Goal: Information Seeking & Learning: Learn about a topic

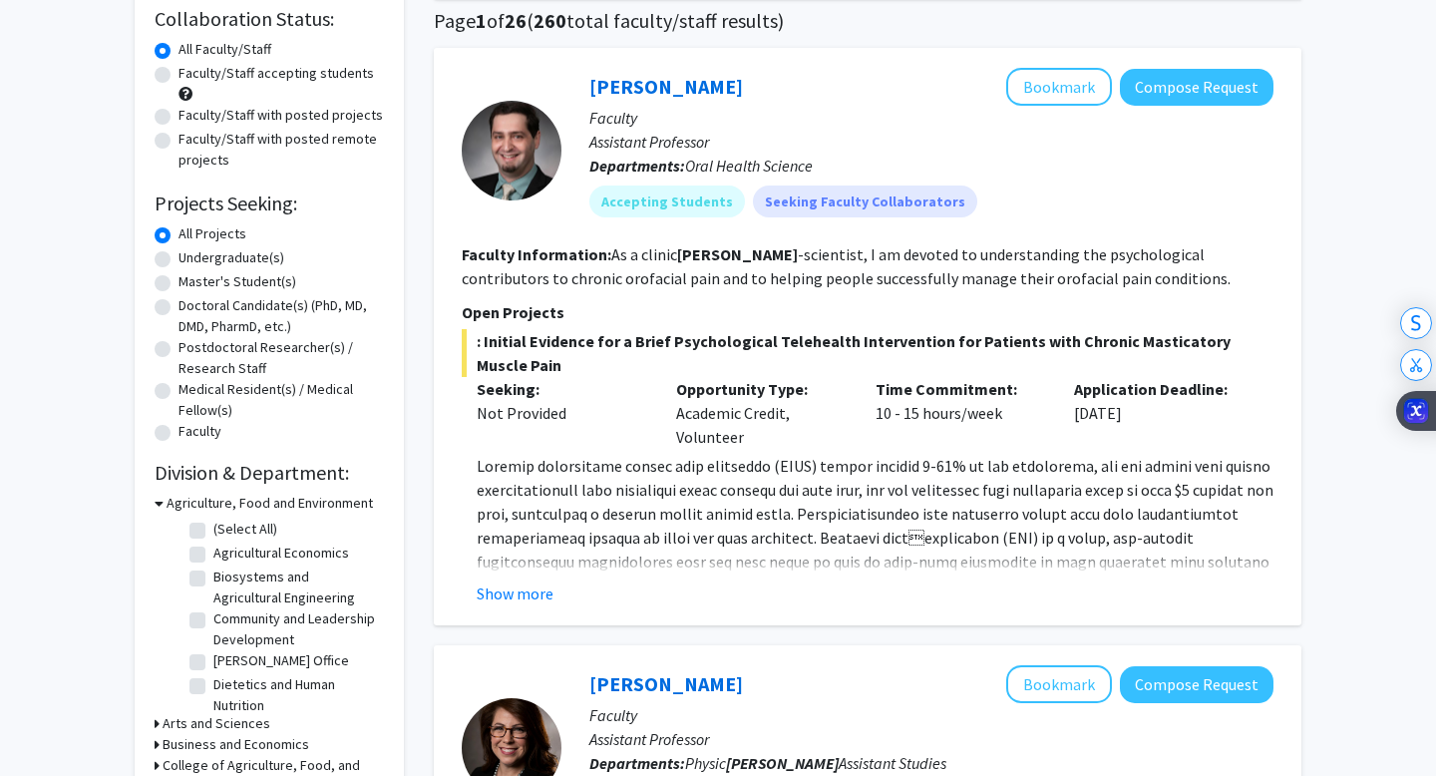
scroll to position [156, 0]
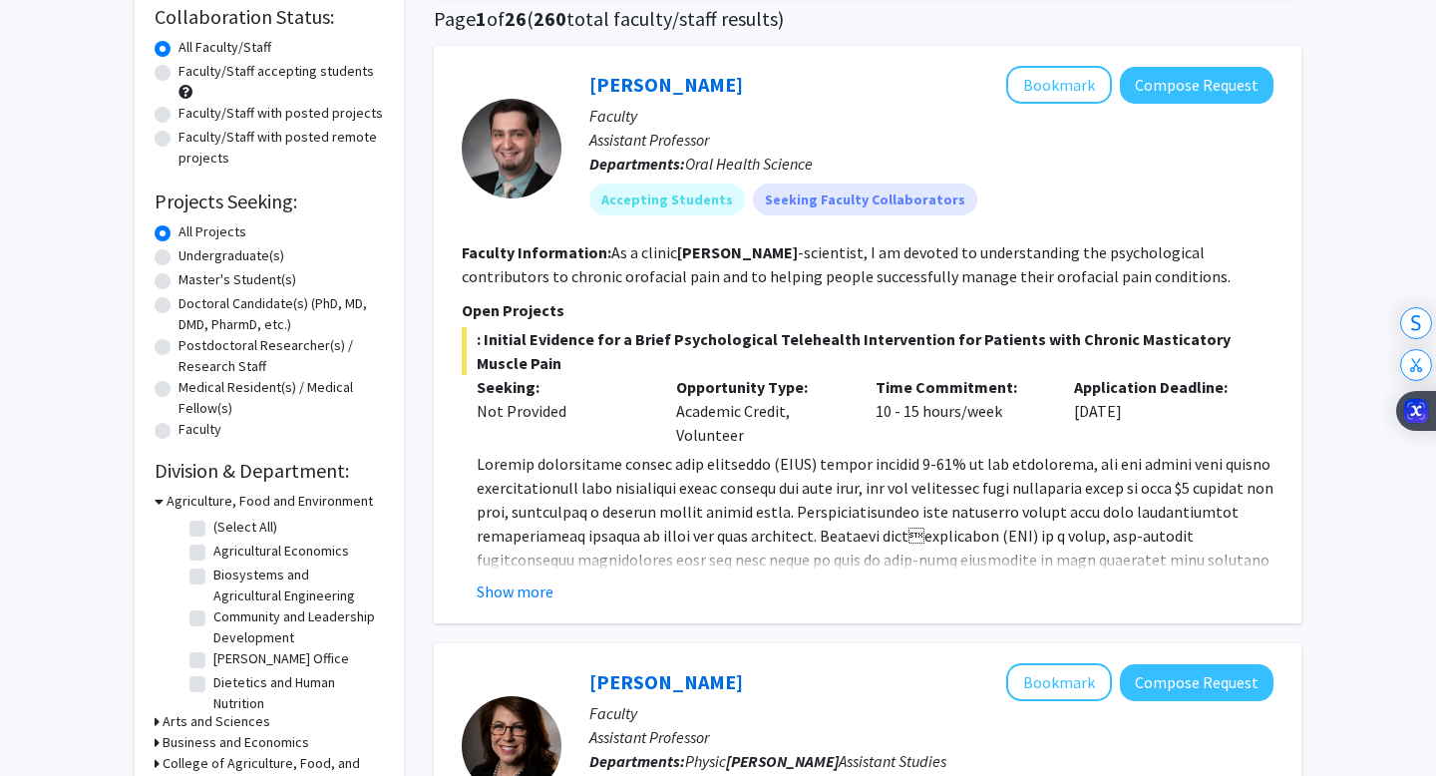
click at [178, 69] on label "Faculty/Staff accepting students" at bounding box center [275, 71] width 195 height 21
click at [178, 69] on input "Faculty/Staff accepting students" at bounding box center [184, 67] width 13 height 13
radio input "true"
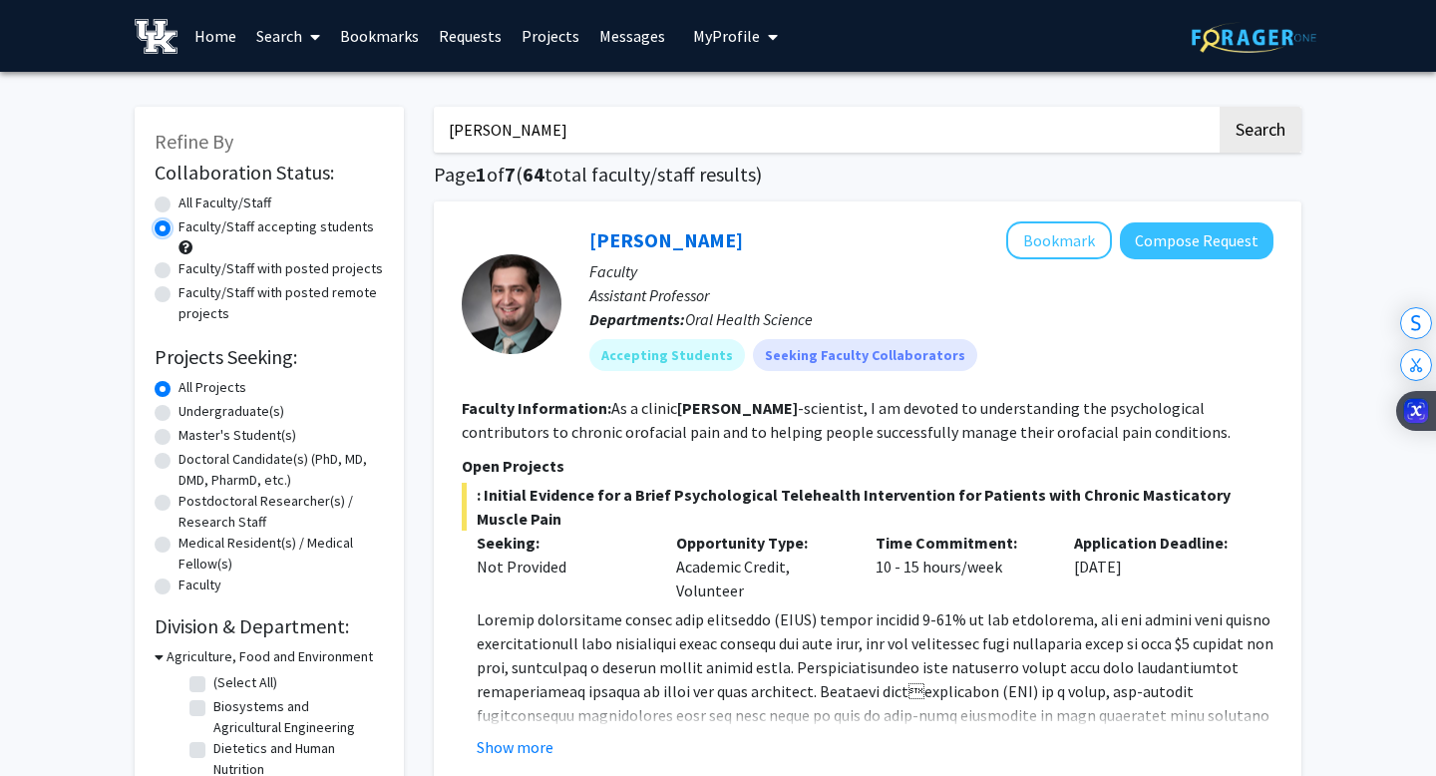
radio input "true"
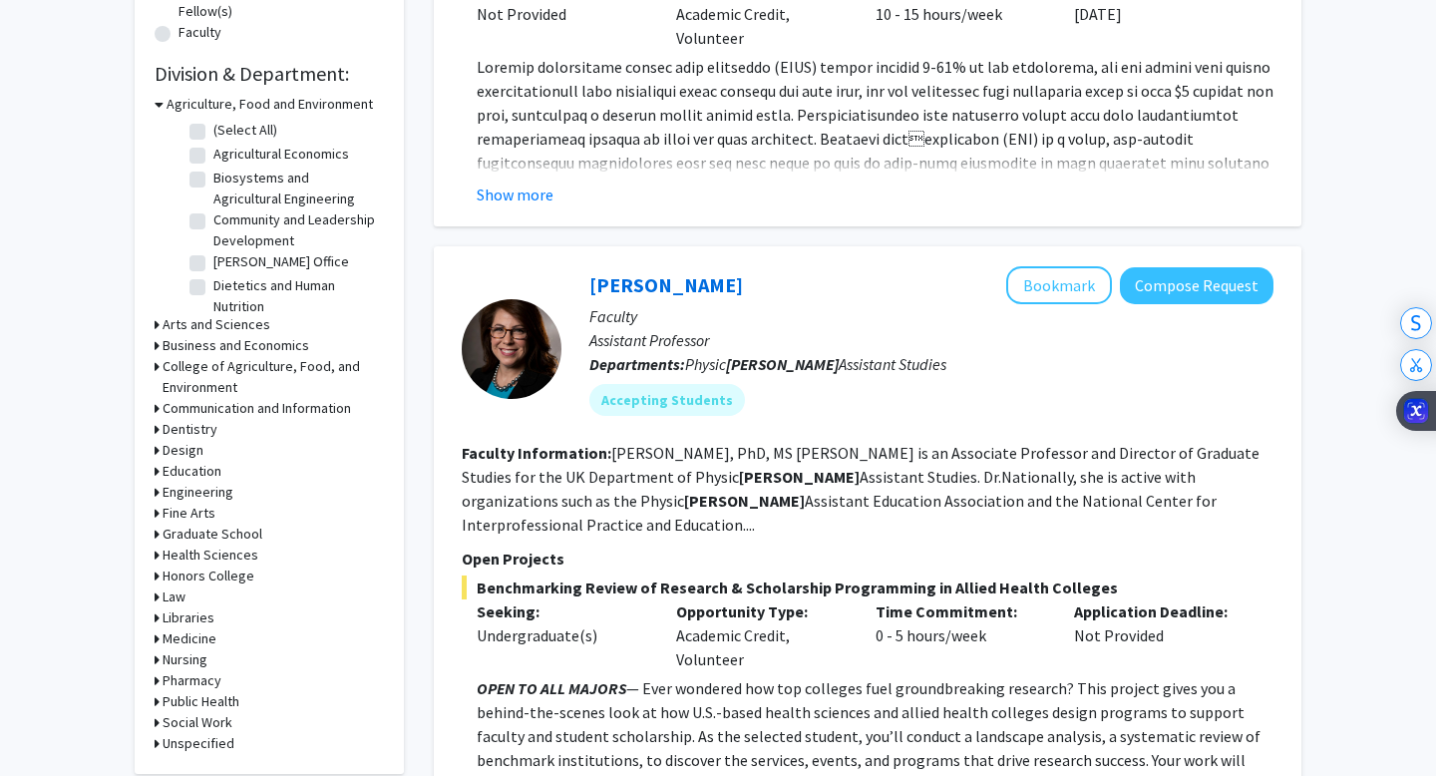
scroll to position [553, 0]
drag, startPoint x: 729, startPoint y: 398, endPoint x: 663, endPoint y: 424, distance: 70.7
click at [663, 424] on div "[PERSON_NAME] Bookmark Compose Request Faculty Assistant Professor Departments:…" at bounding box center [917, 347] width 712 height 164
click at [800, 420] on div "[PERSON_NAME] Bookmark Compose Request Faculty Assistant Professor Departments:…" at bounding box center [917, 347] width 712 height 164
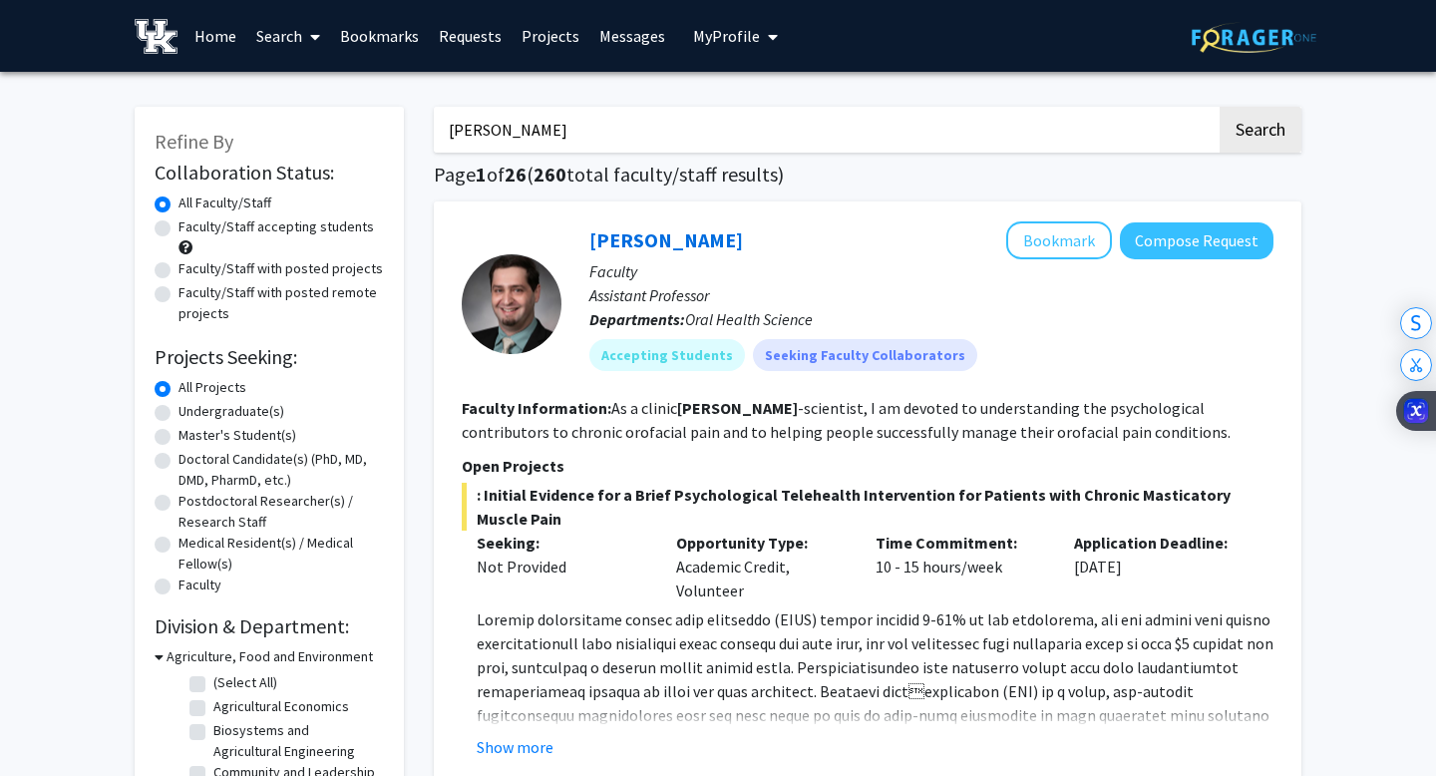
scroll to position [63, 0]
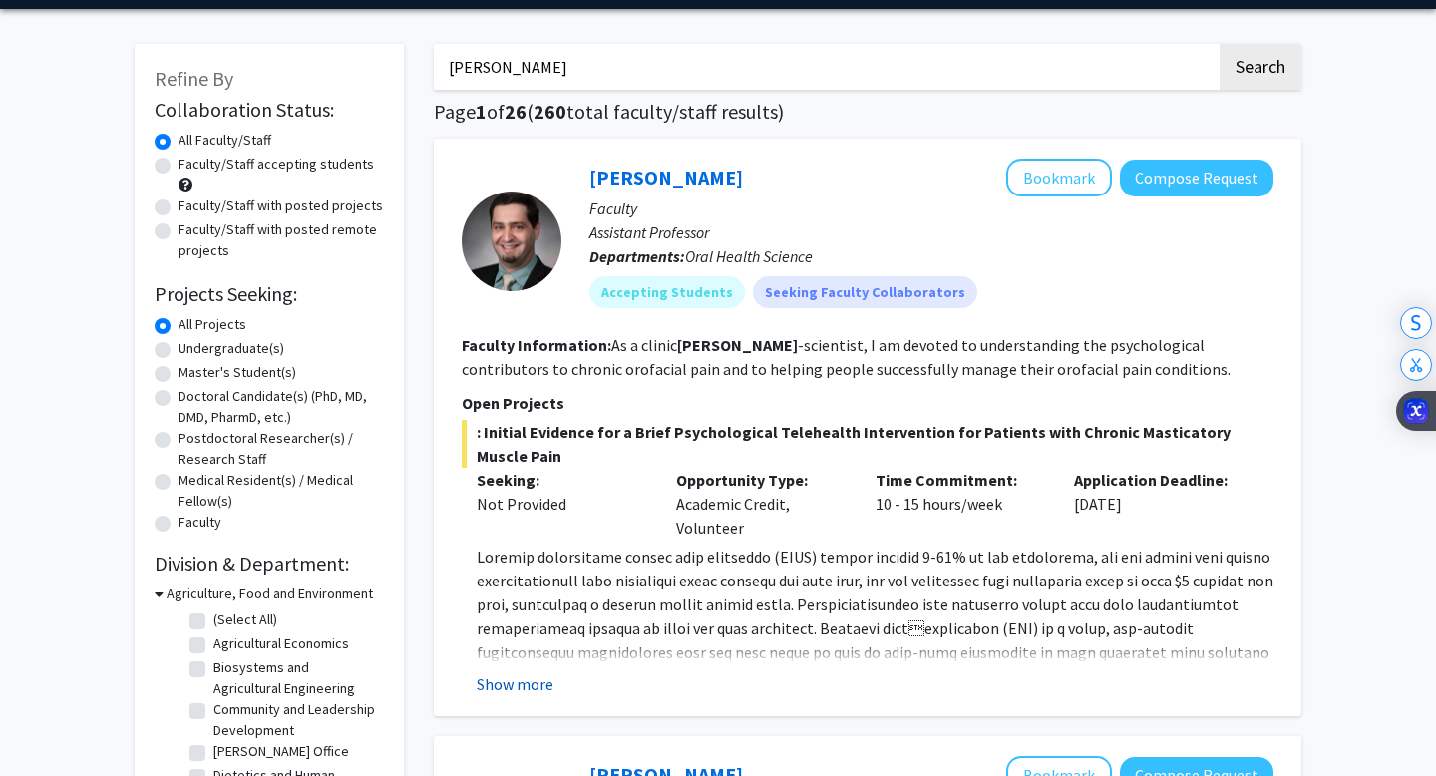
click at [535, 694] on button "Show more" at bounding box center [515, 684] width 77 height 24
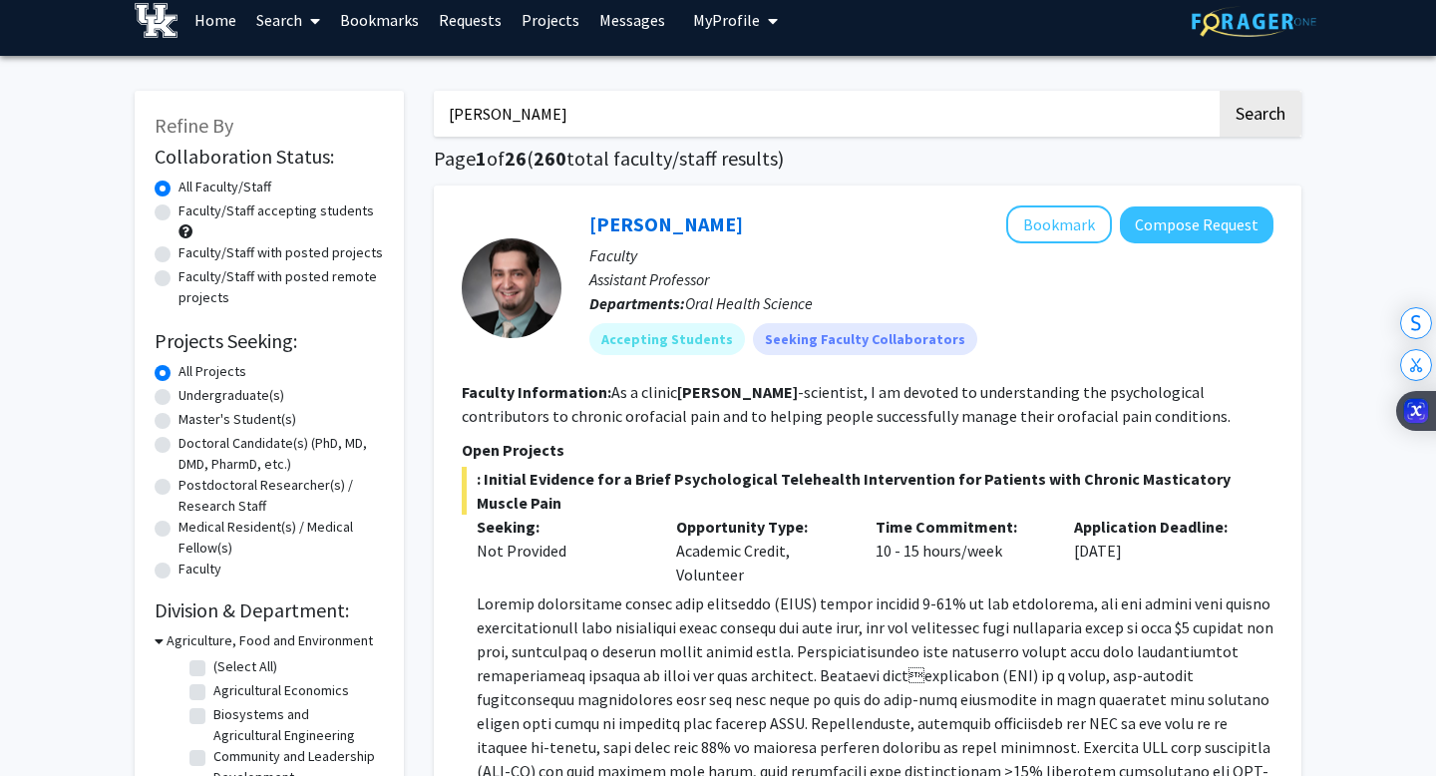
scroll to position [0, 0]
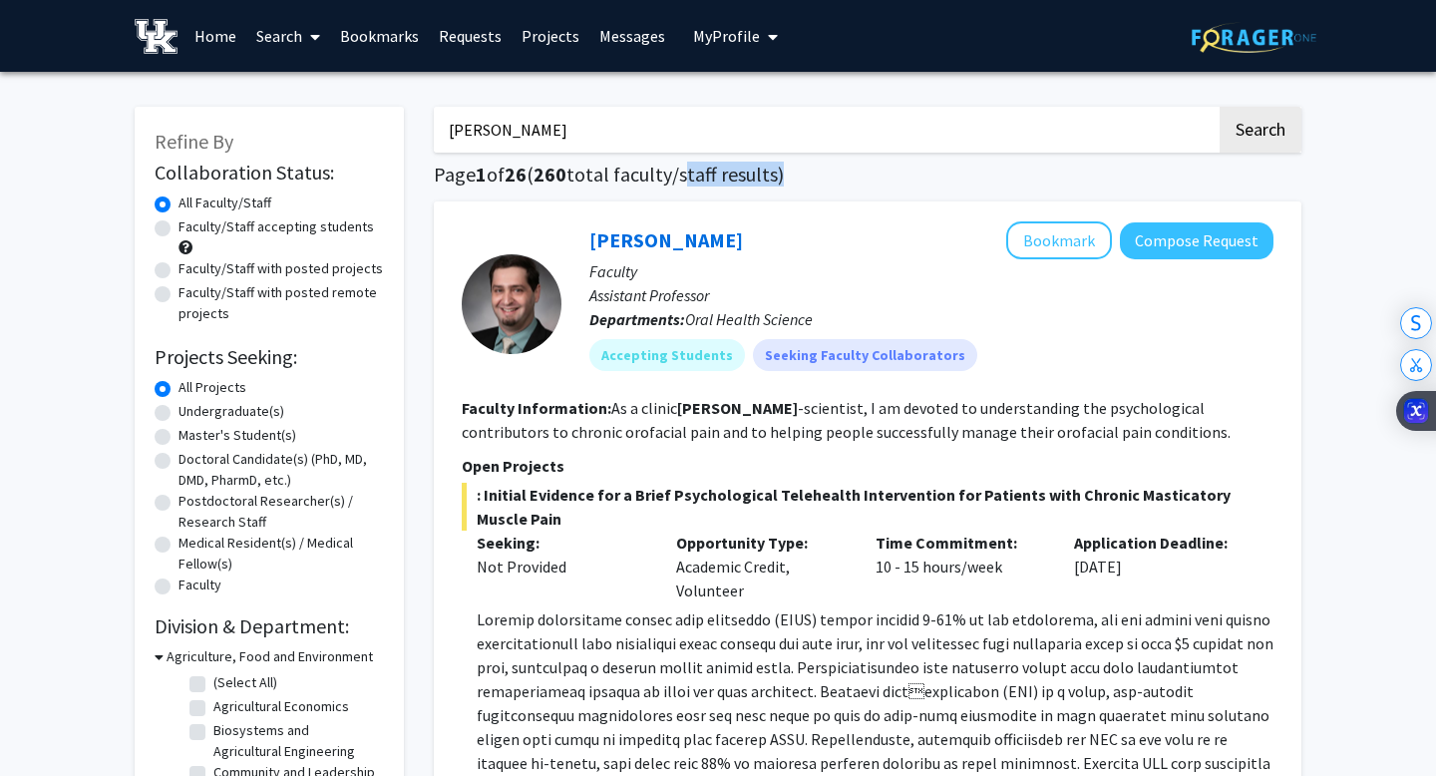
drag, startPoint x: 782, startPoint y: 180, endPoint x: 688, endPoint y: 182, distance: 93.7
click at [688, 182] on h1 "Page 1 of 26 ( 260 total faculty/staff results)" at bounding box center [867, 174] width 867 height 24
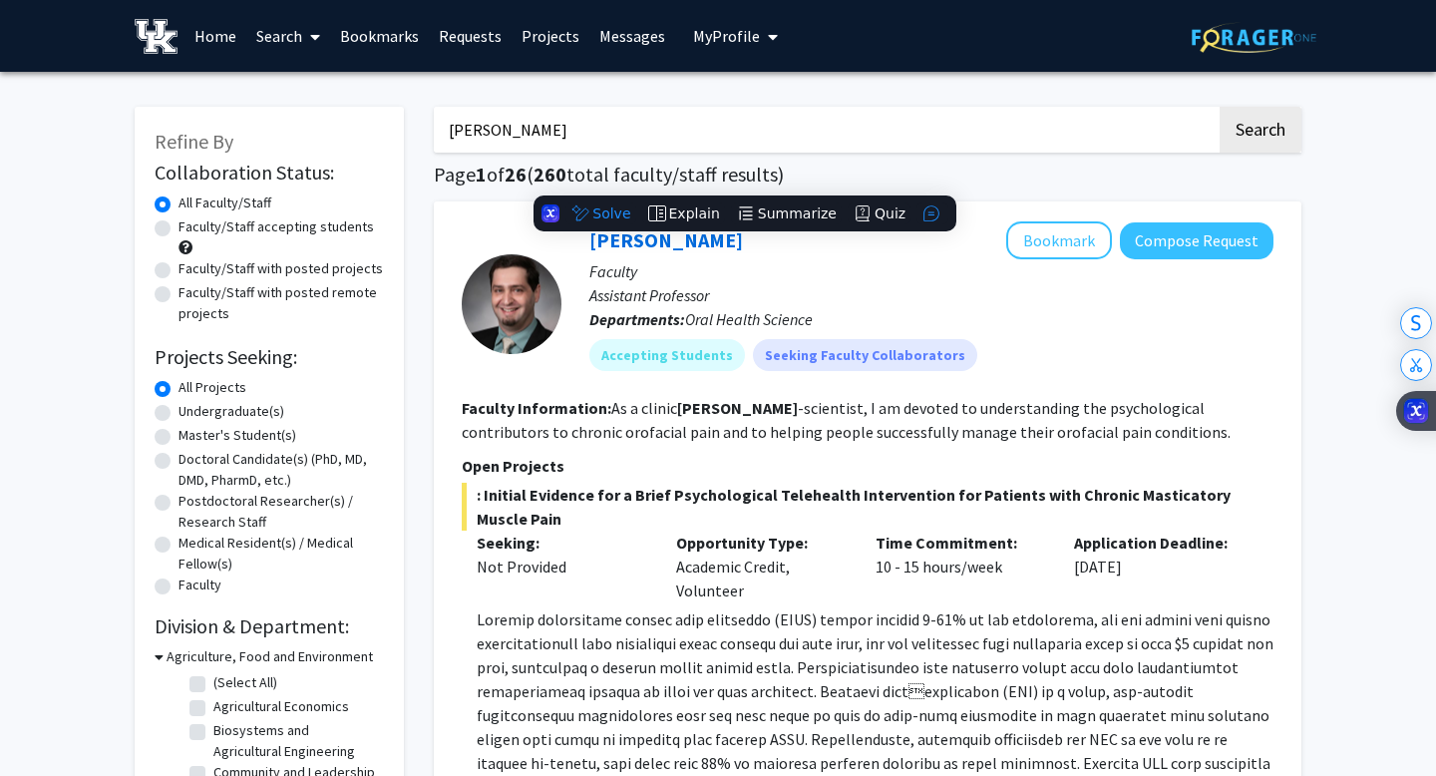
click at [804, 183] on h1 "Page 1 of 26 ( 260 total faculty/staff results)" at bounding box center [867, 174] width 867 height 24
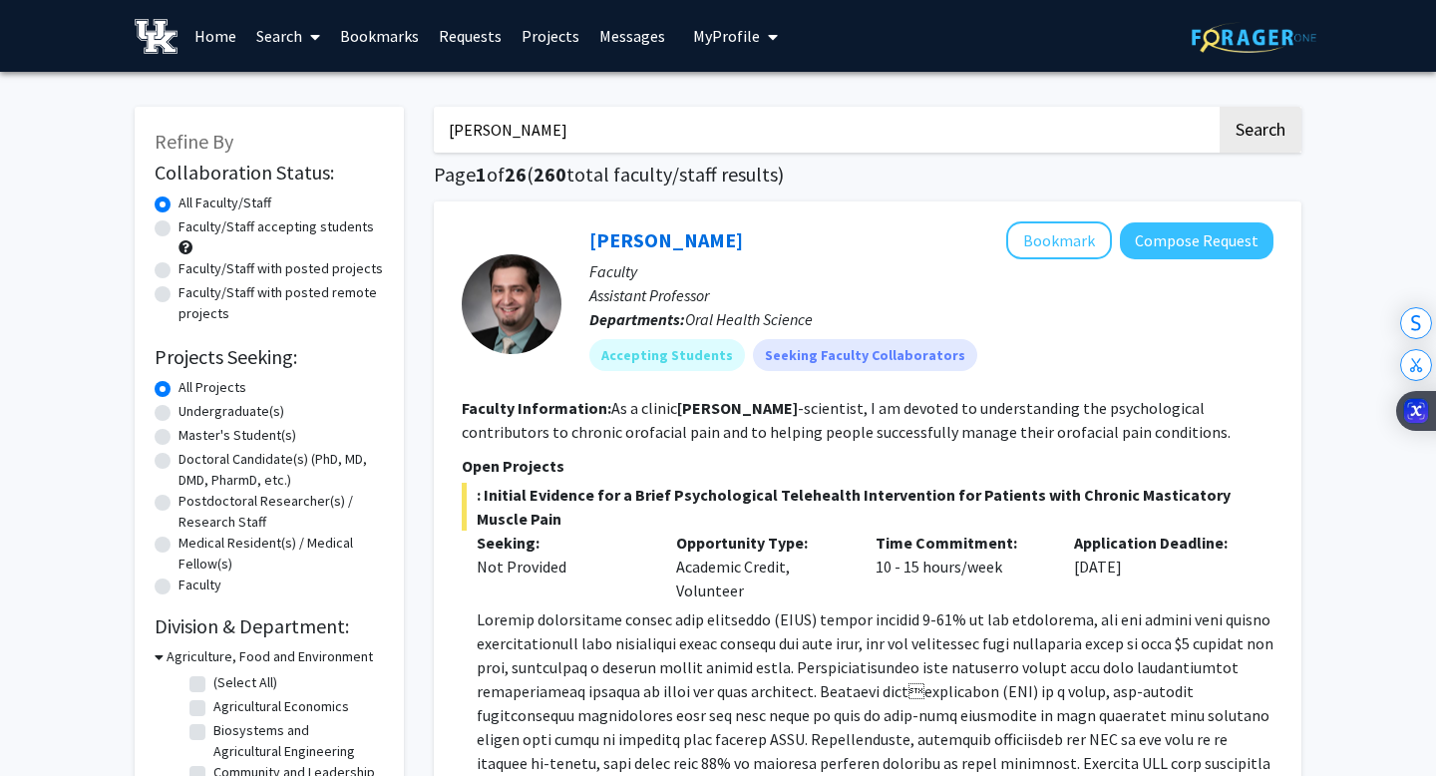
drag, startPoint x: 405, startPoint y: 284, endPoint x: 180, endPoint y: 268, distance: 224.9
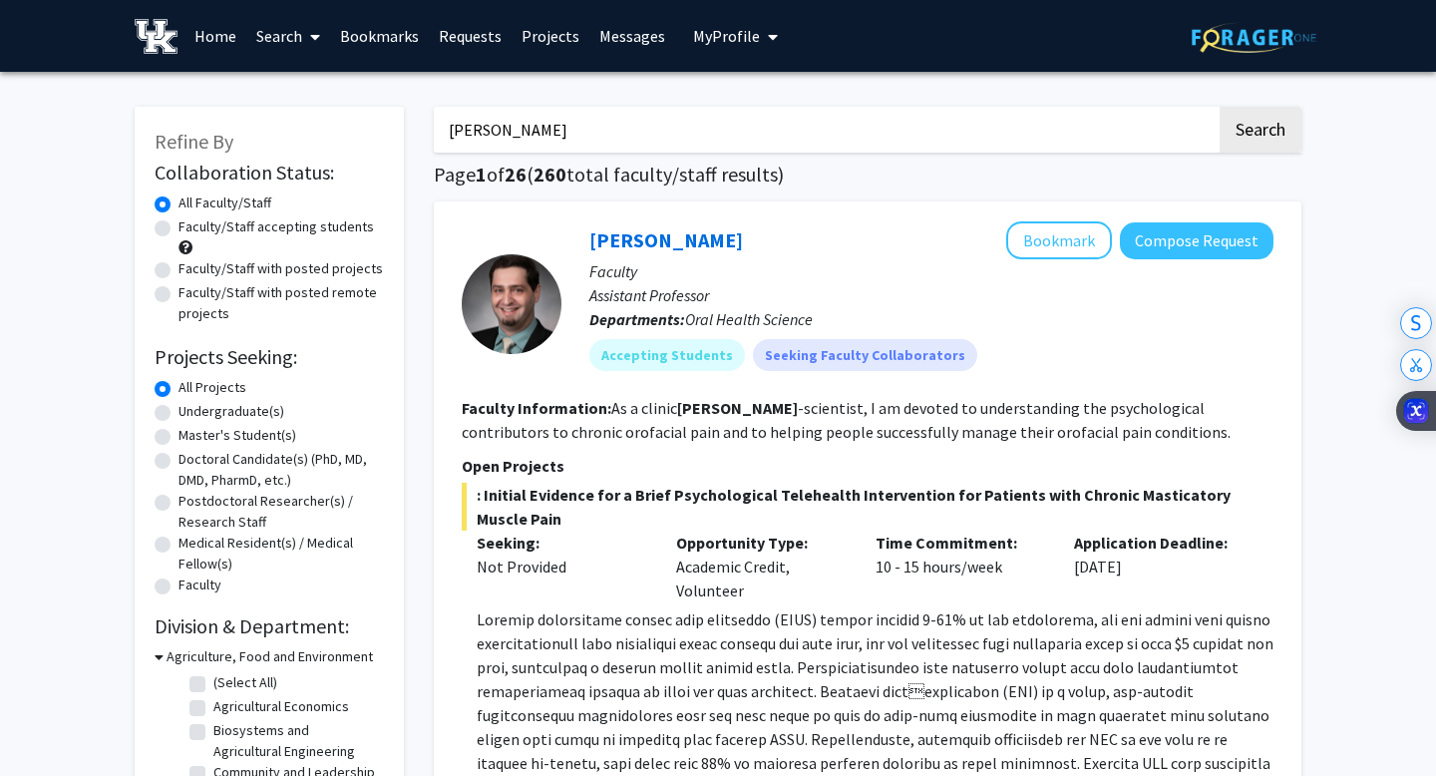
drag, startPoint x: 1300, startPoint y: 201, endPoint x: 1292, endPoint y: 242, distance: 41.6
click at [1292, 242] on div "[PERSON_NAME] Bookmark Compose Request Faculty Assistant Professor Departments:…" at bounding box center [867, 776] width 867 height 1151
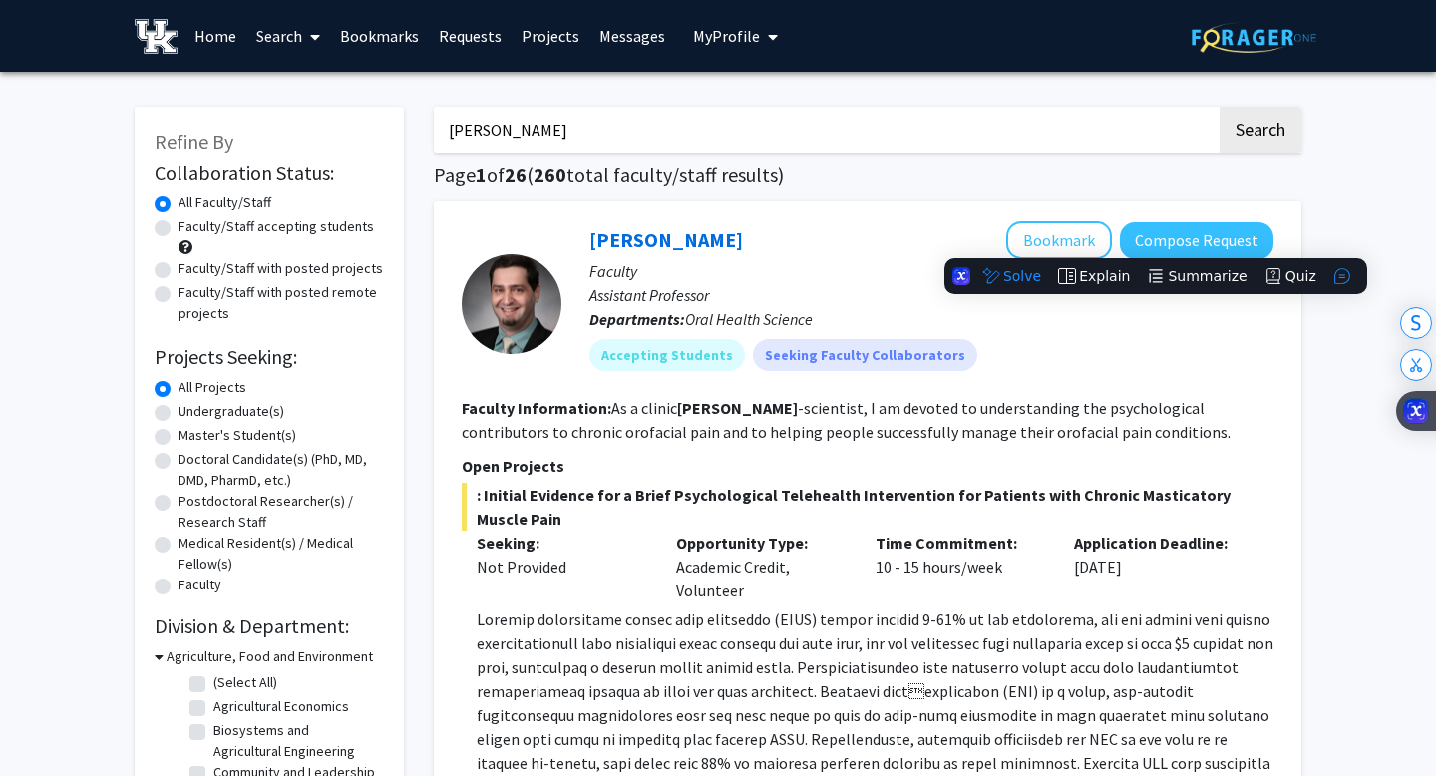
click at [1229, 202] on div "[PERSON_NAME] Bookmark Compose Request Faculty Assistant Professor Departments:…" at bounding box center [867, 776] width 867 height 1151
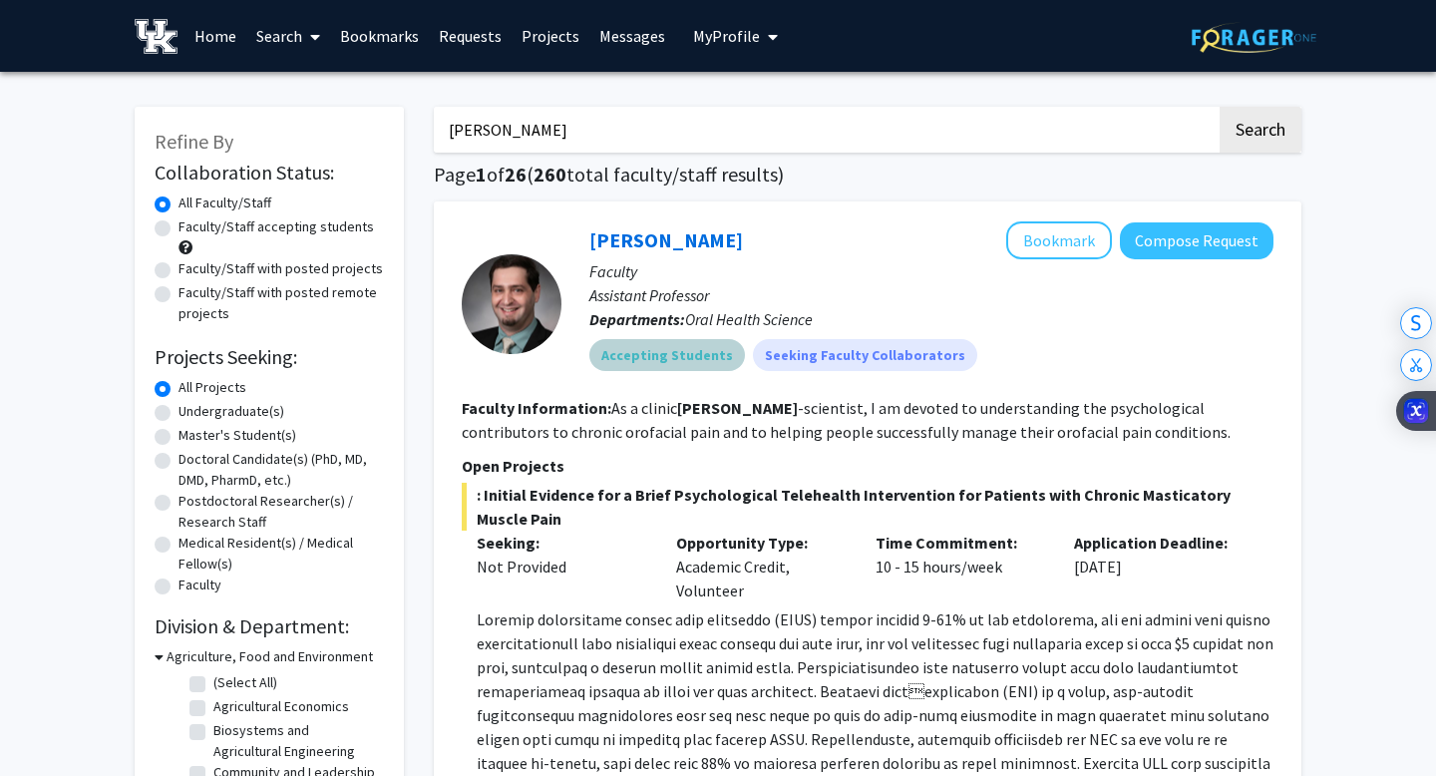
drag, startPoint x: 965, startPoint y: 344, endPoint x: 840, endPoint y: 229, distance: 169.3
click at [840, 231] on div "[PERSON_NAME] Bookmark Compose Request Faculty Assistant Professor Departments:…" at bounding box center [917, 303] width 712 height 164
click at [853, 178] on h1 "Page 1 of 26 ( 260 total faculty/staff results)" at bounding box center [867, 174] width 867 height 24
click at [783, 177] on h1 "Page 1 of 26 ( 260 total faculty/staff results)" at bounding box center [867, 174] width 867 height 24
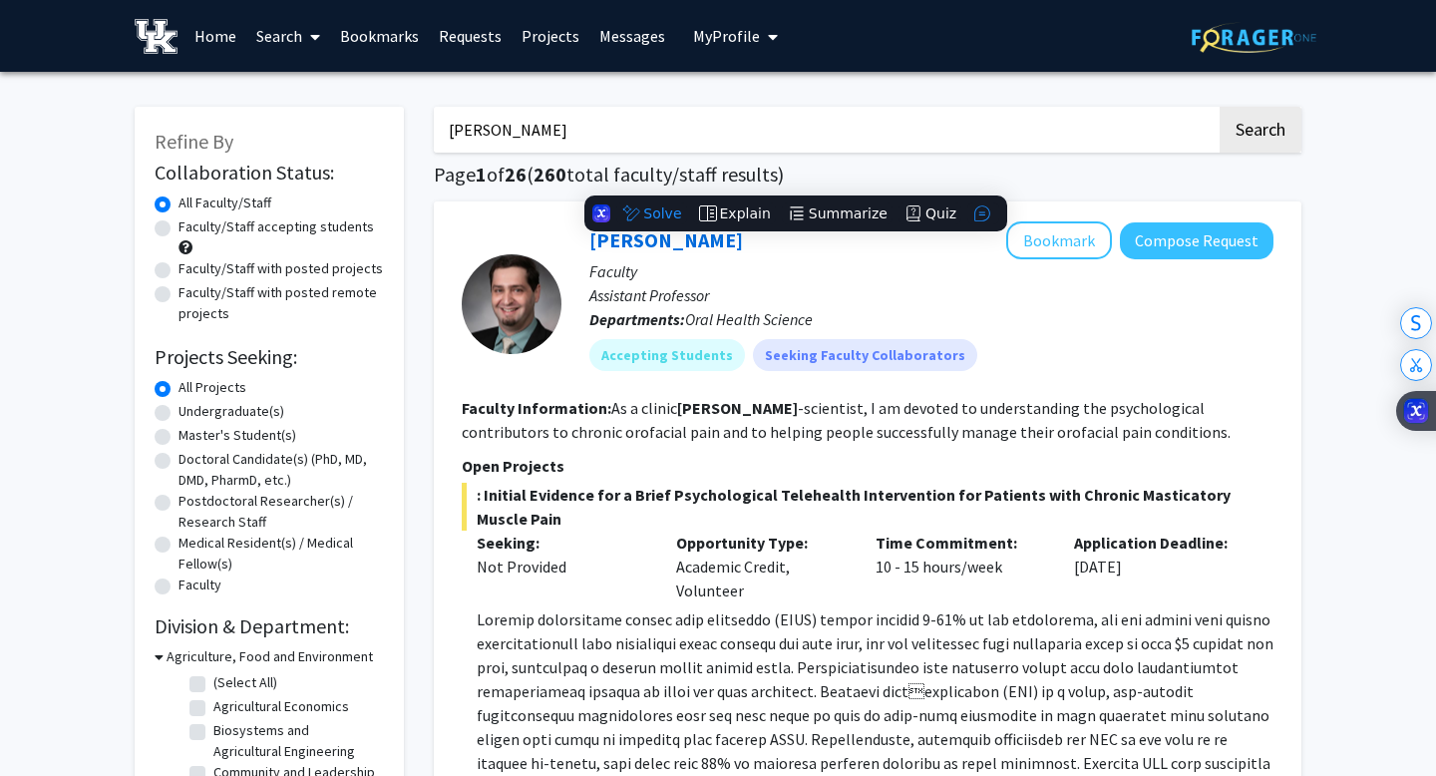
click at [812, 180] on h1 "Page 1 of 26 ( 260 total faculty/staff results)" at bounding box center [867, 174] width 867 height 24
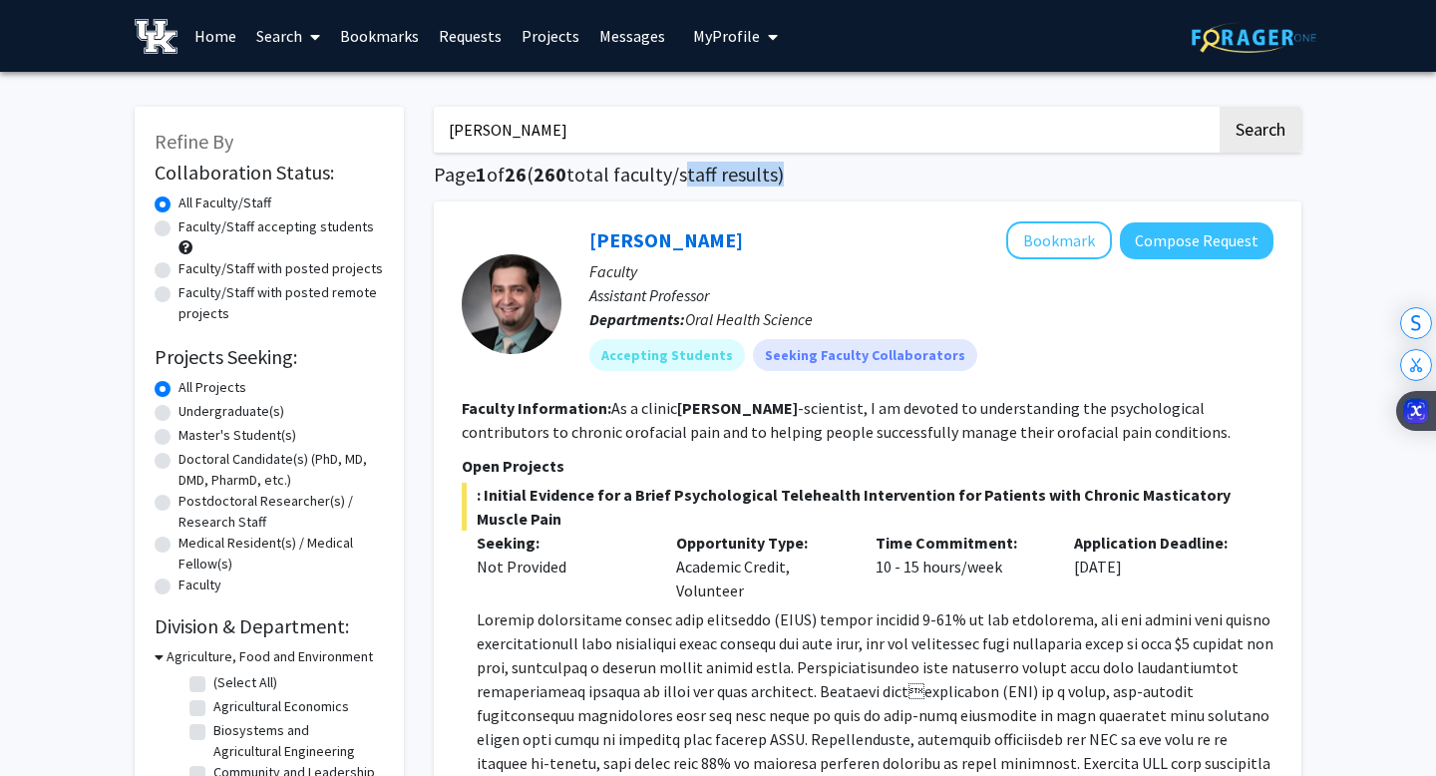
drag, startPoint x: 782, startPoint y: 174, endPoint x: 687, endPoint y: 169, distance: 94.8
click at [687, 169] on h1 "Page 1 of 26 ( 260 total faculty/staff results)" at bounding box center [867, 174] width 867 height 24
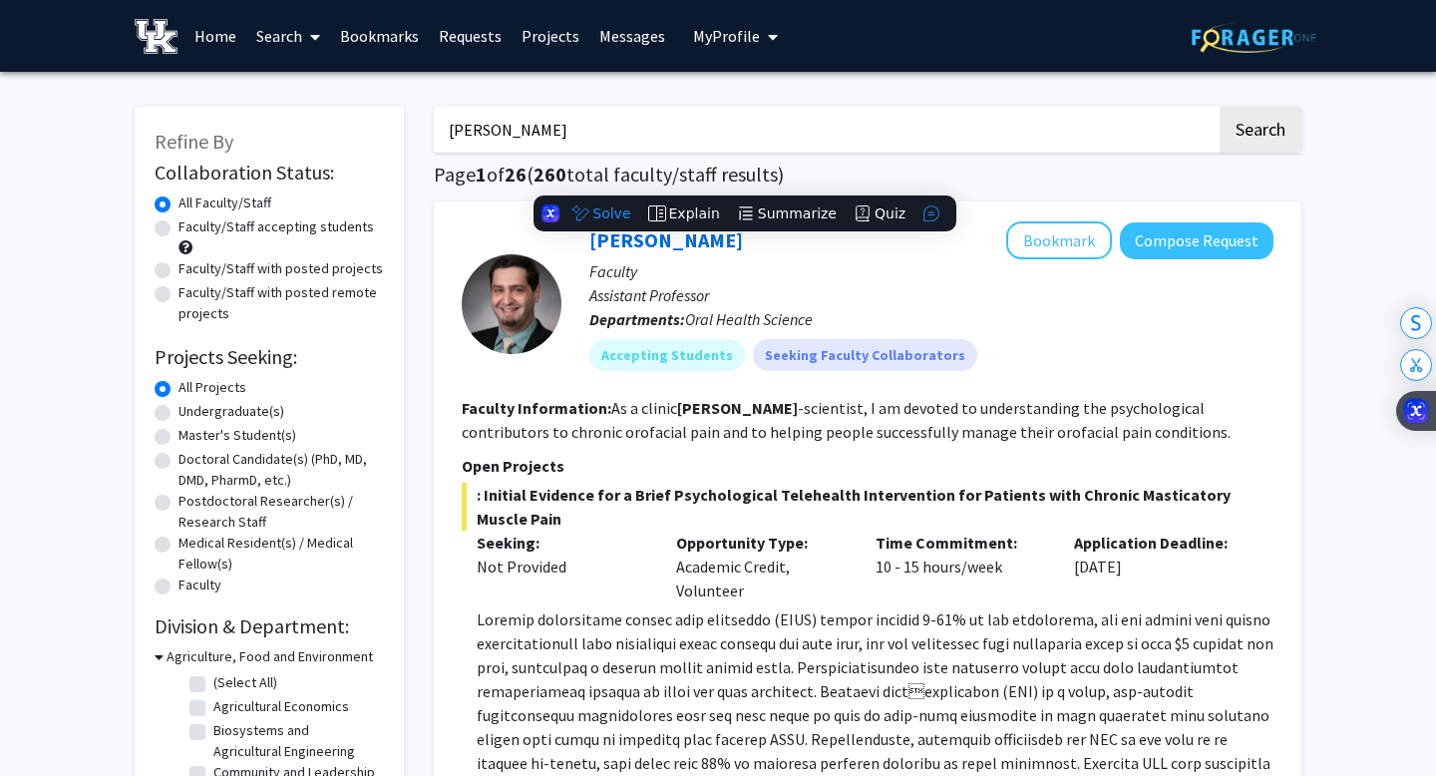
click at [807, 176] on h1 "Page 1 of 26 ( 260 total faculty/staff results)" at bounding box center [867, 174] width 867 height 24
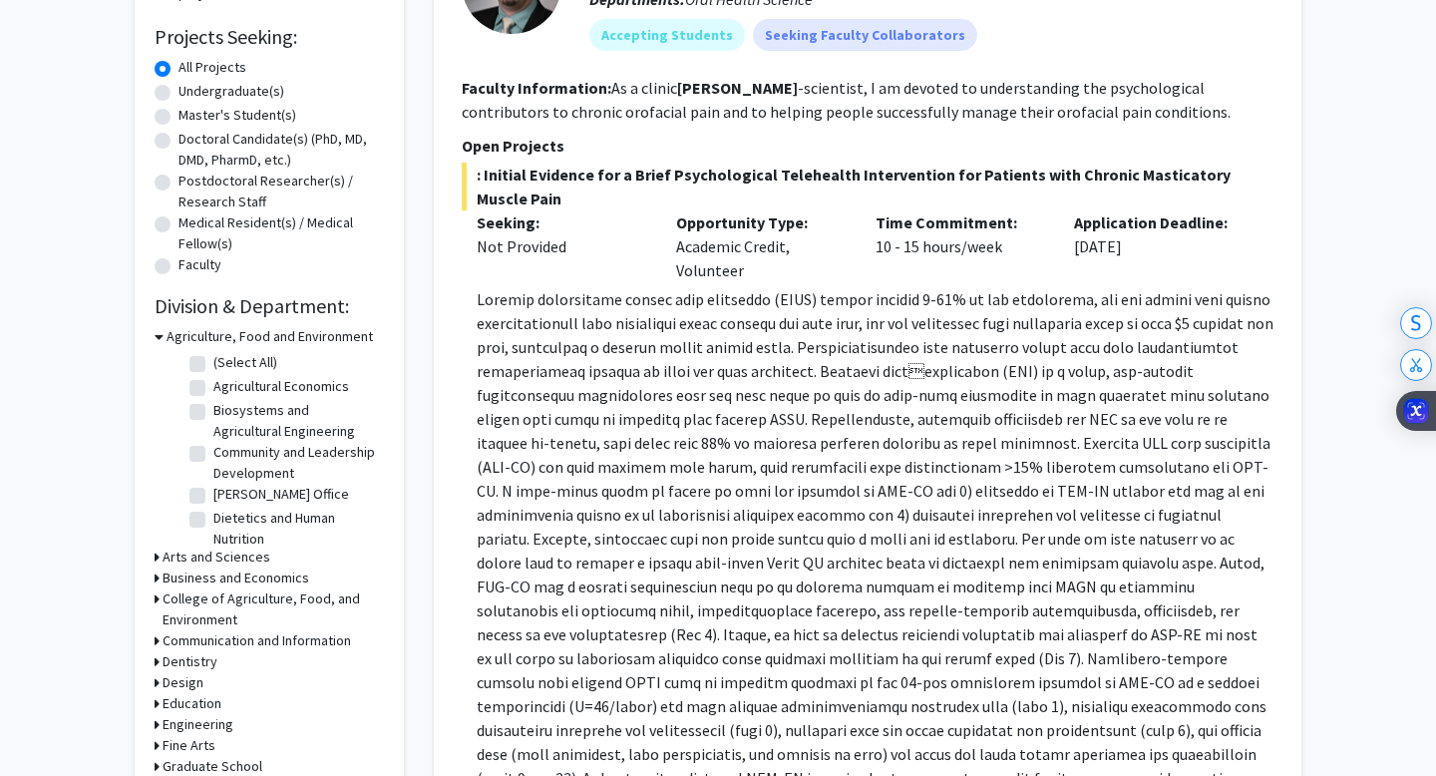
scroll to position [331, 0]
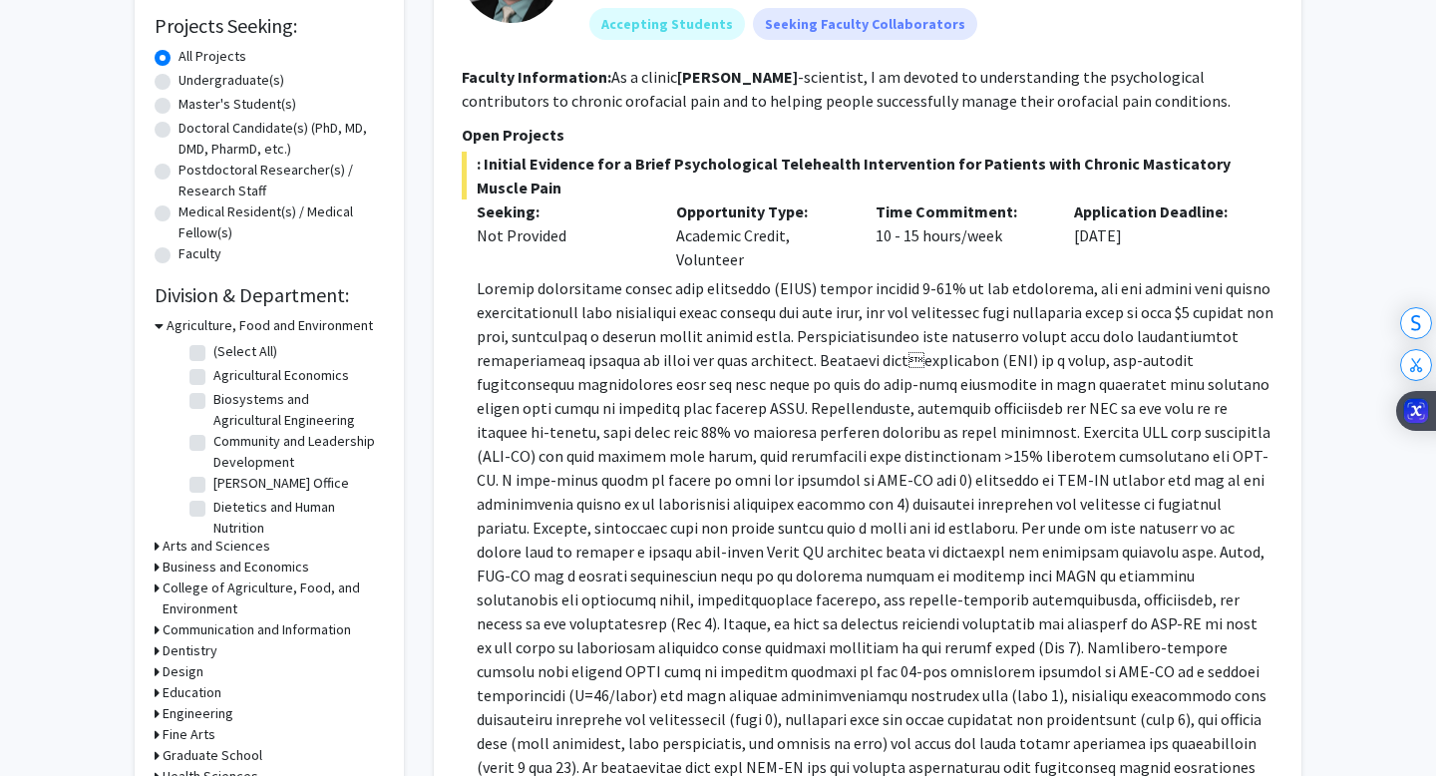
click at [202, 653] on h3 "Dentistry" at bounding box center [189, 650] width 55 height 21
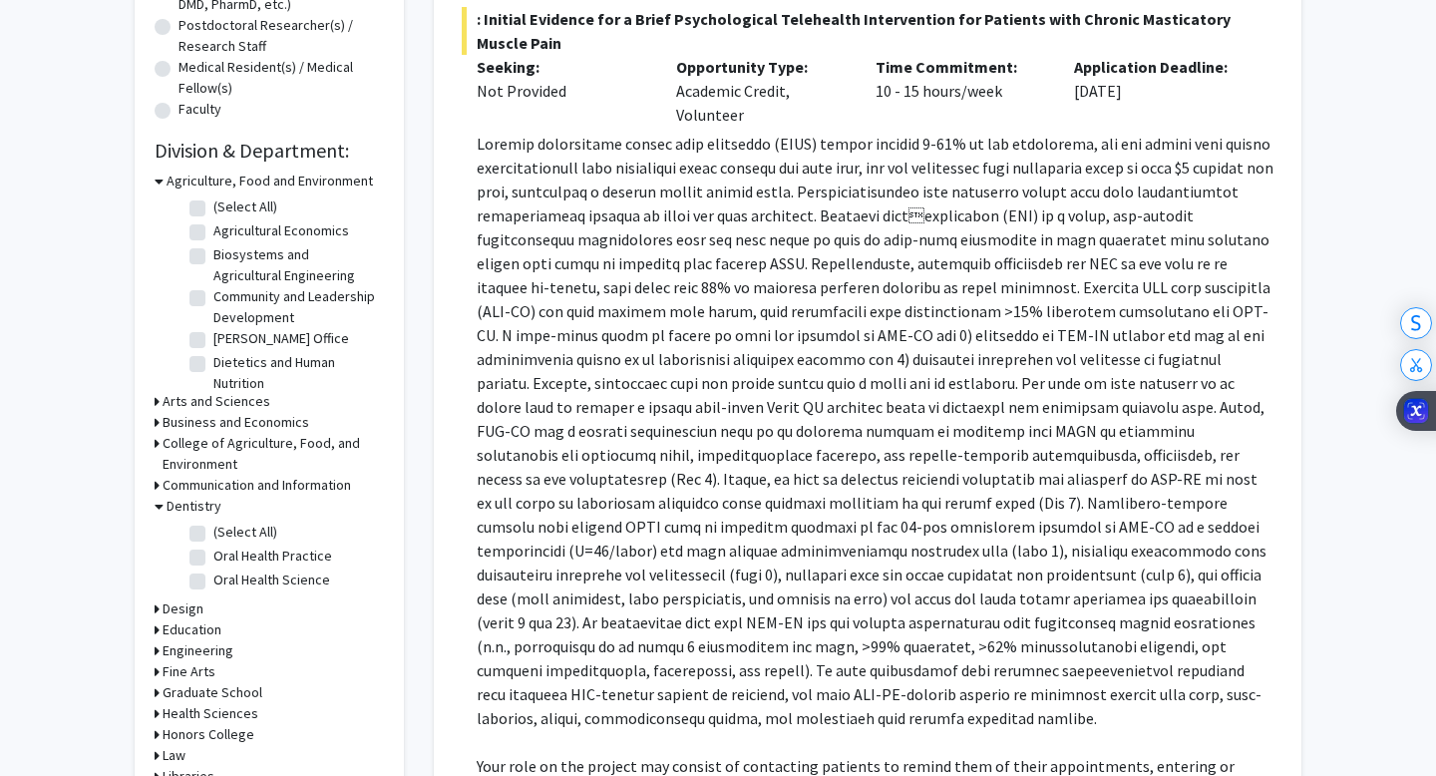
scroll to position [481, 0]
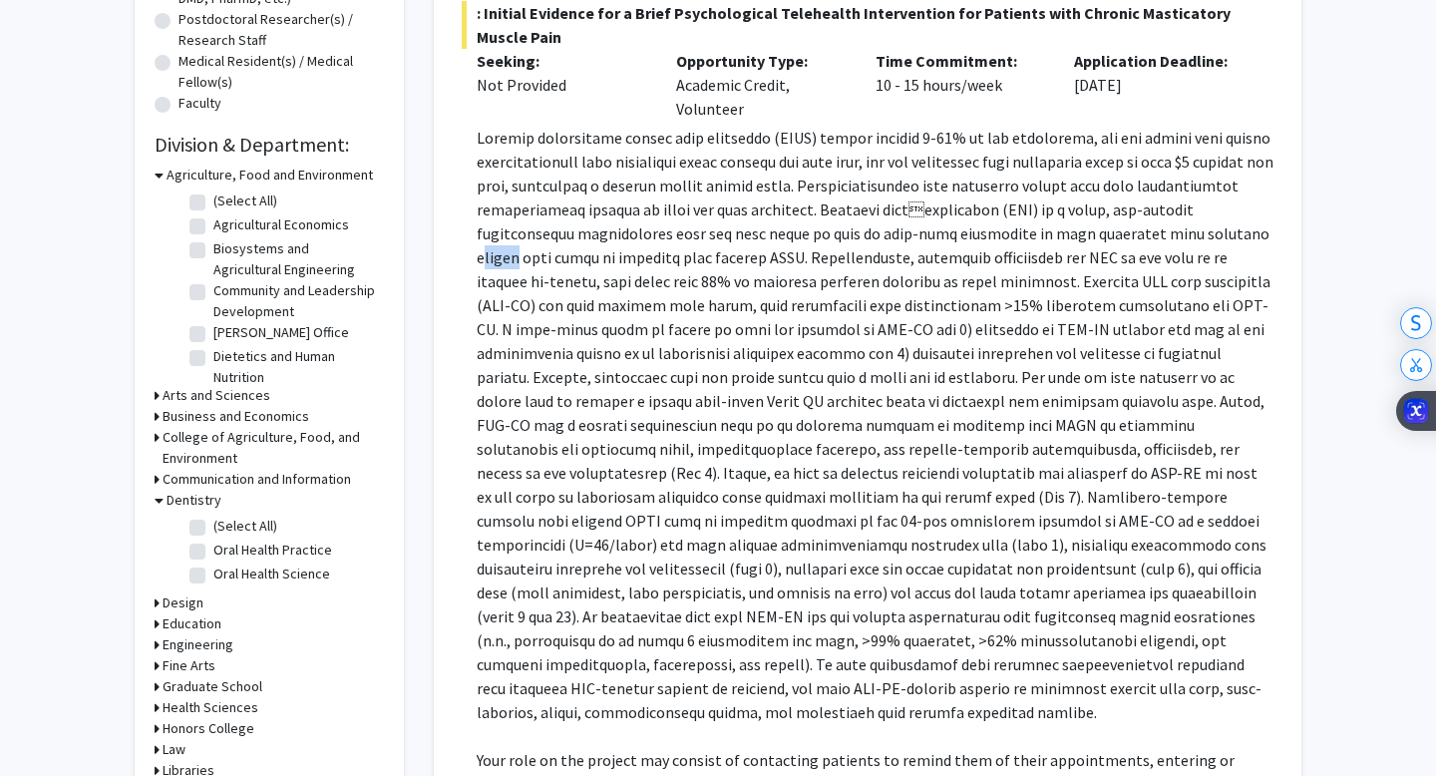
drag, startPoint x: 1261, startPoint y: 228, endPoint x: 1219, endPoint y: 228, distance: 41.9
click at [1219, 228] on p at bounding box center [875, 425] width 797 height 598
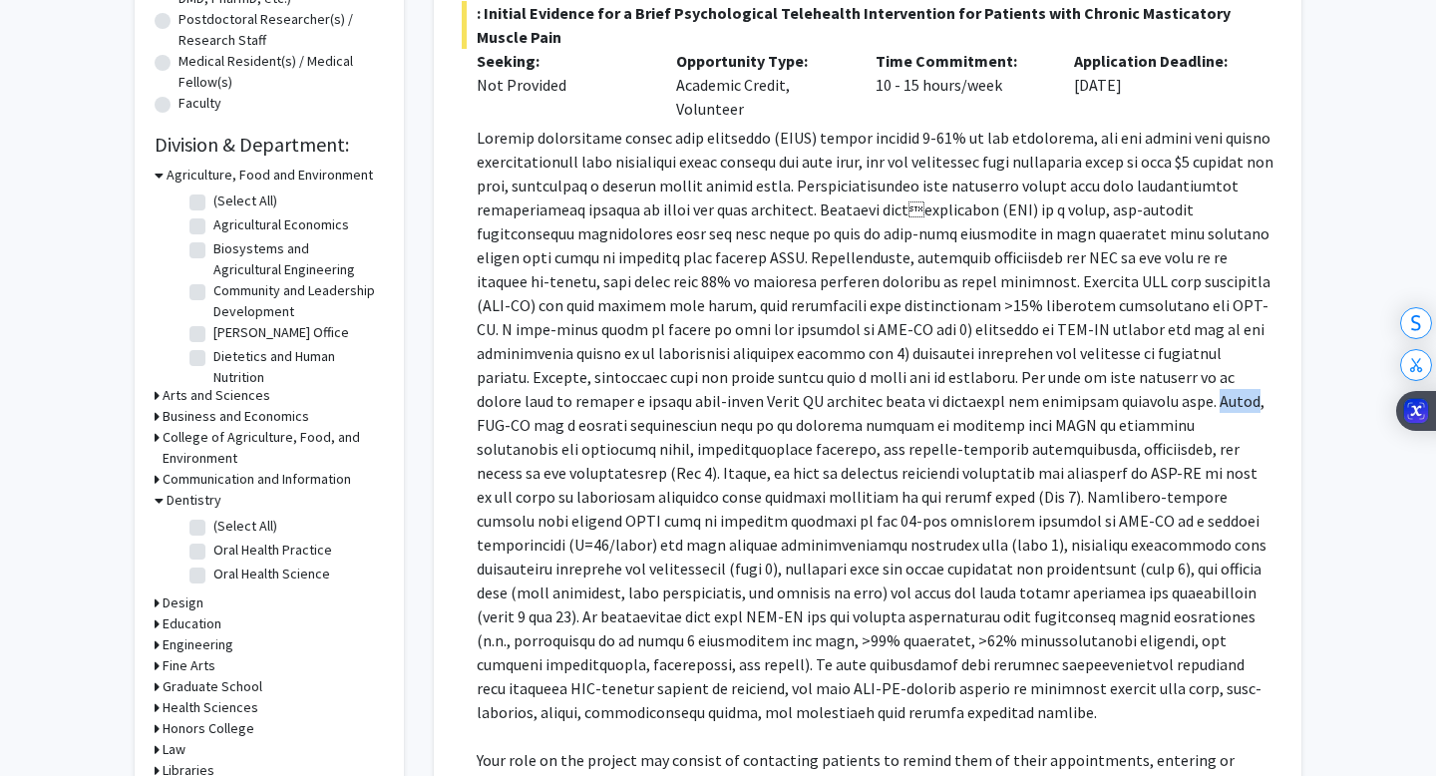
drag, startPoint x: 925, startPoint y: 400, endPoint x: 952, endPoint y: 400, distance: 26.9
click at [952, 400] on p at bounding box center [875, 425] width 797 height 598
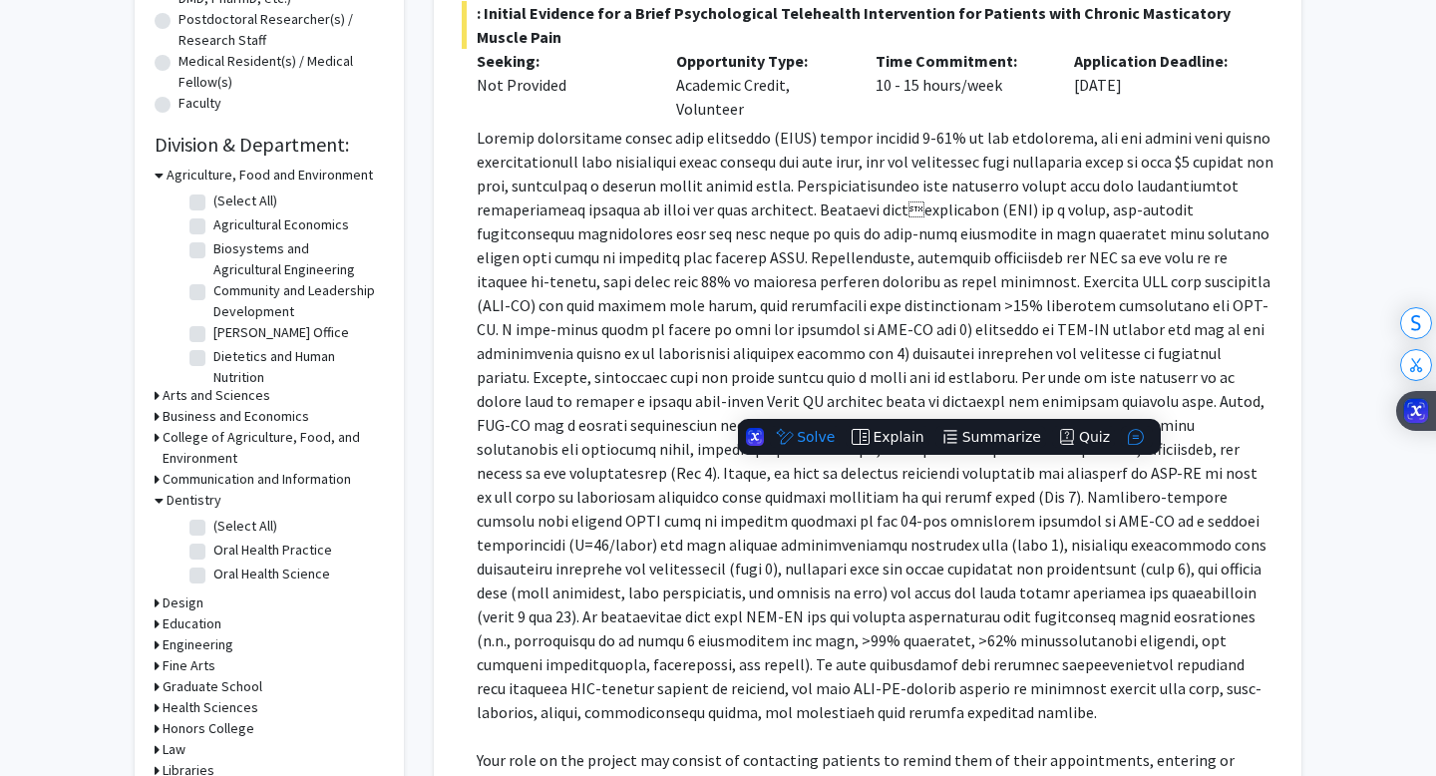
click at [1179, 257] on p at bounding box center [875, 425] width 797 height 598
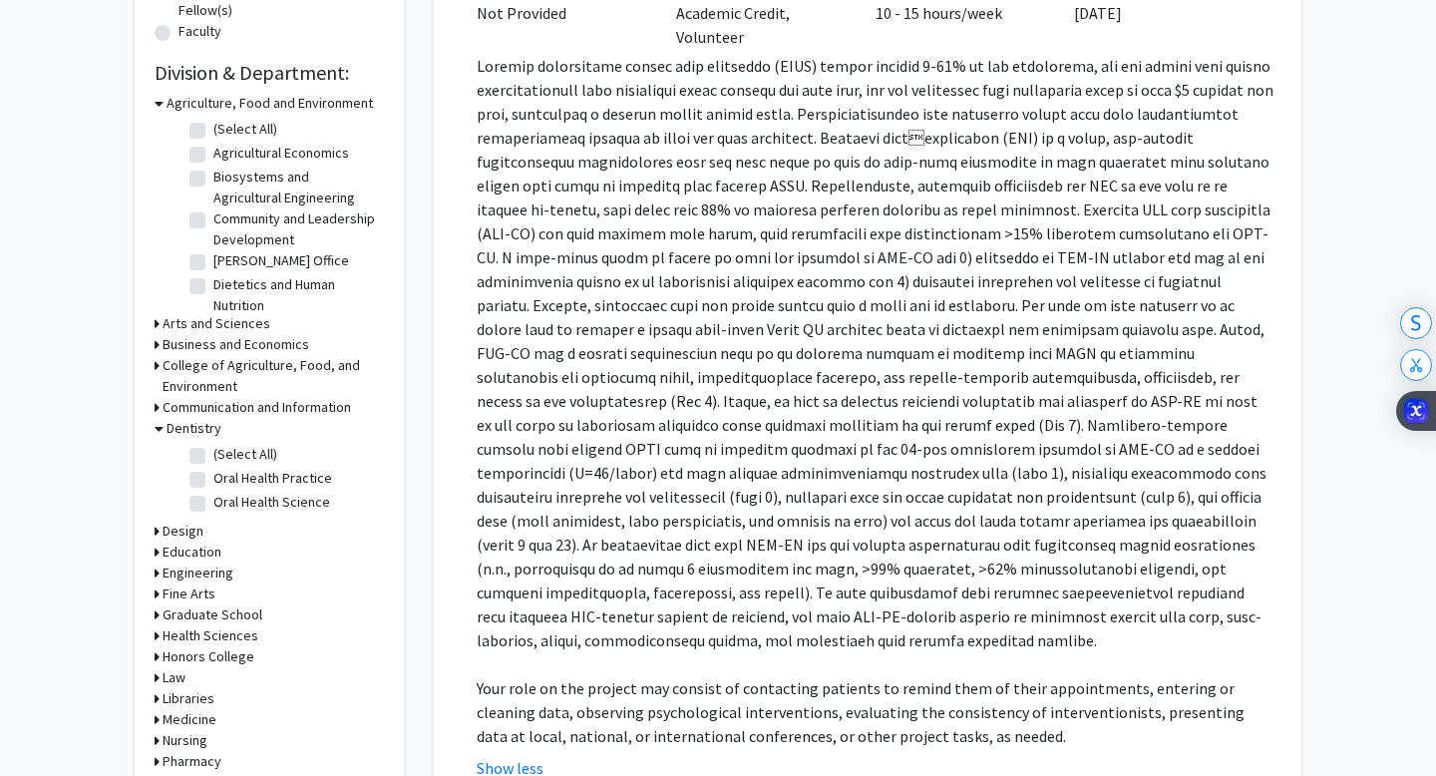
scroll to position [564, 0]
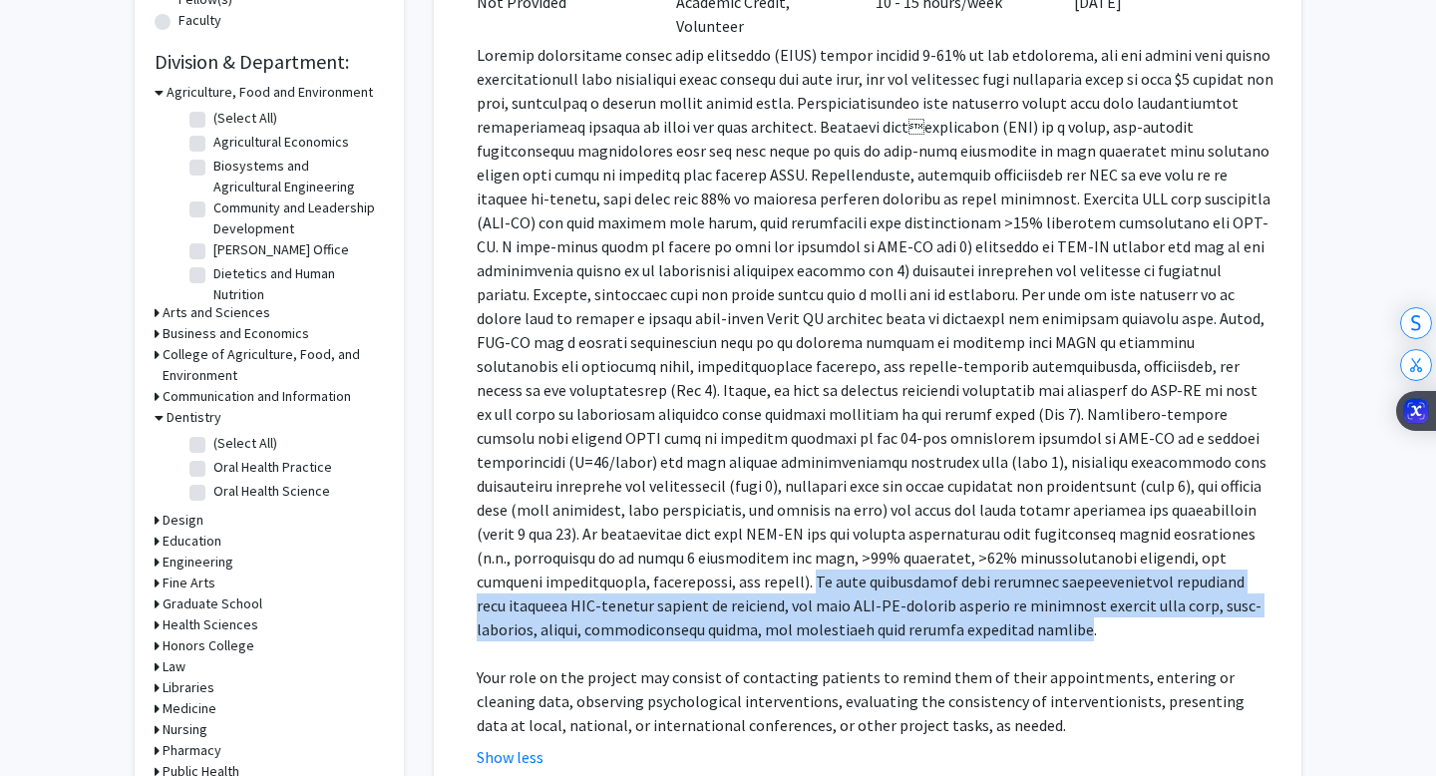
drag, startPoint x: 1032, startPoint y: 601, endPoint x: 882, endPoint y: 559, distance: 155.3
click at [882, 559] on p at bounding box center [875, 342] width 797 height 598
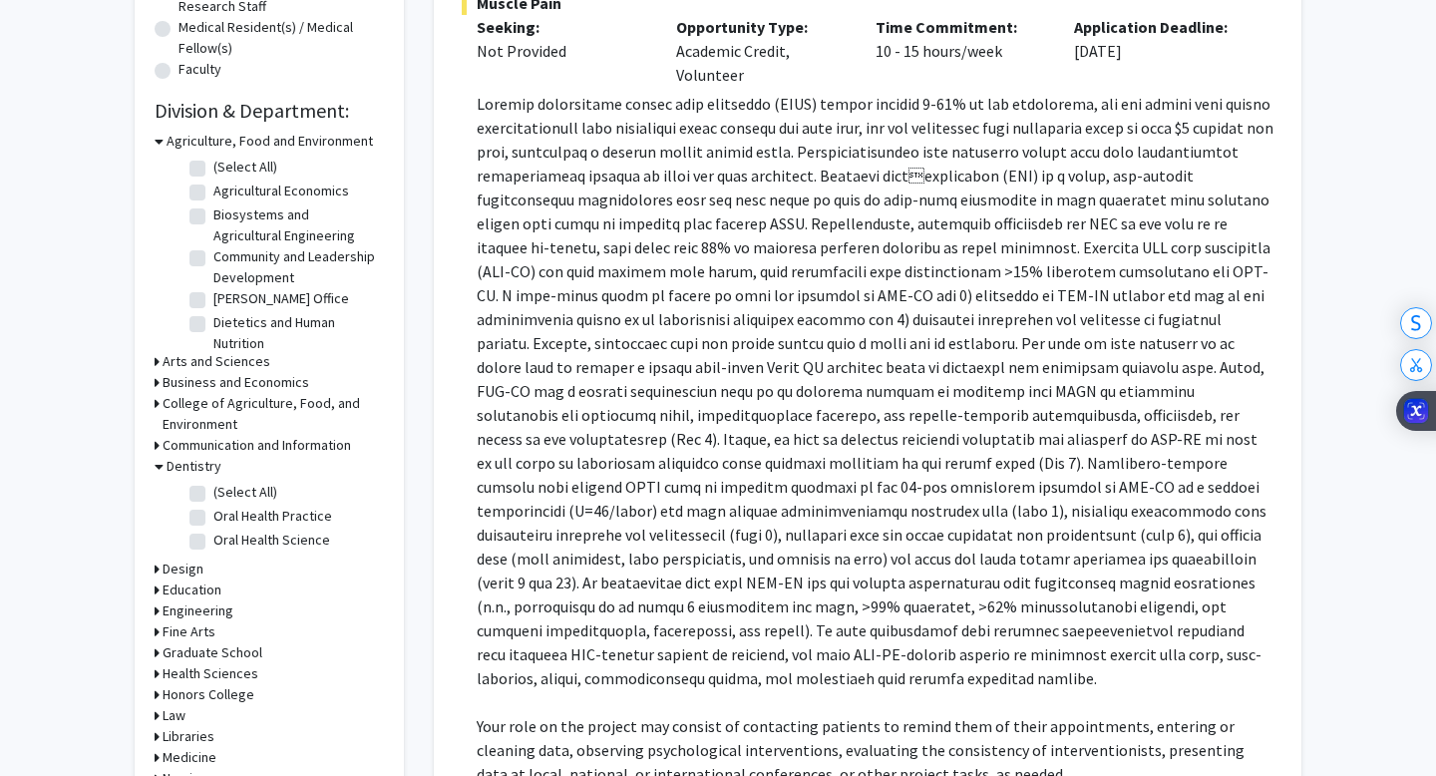
scroll to position [0, 0]
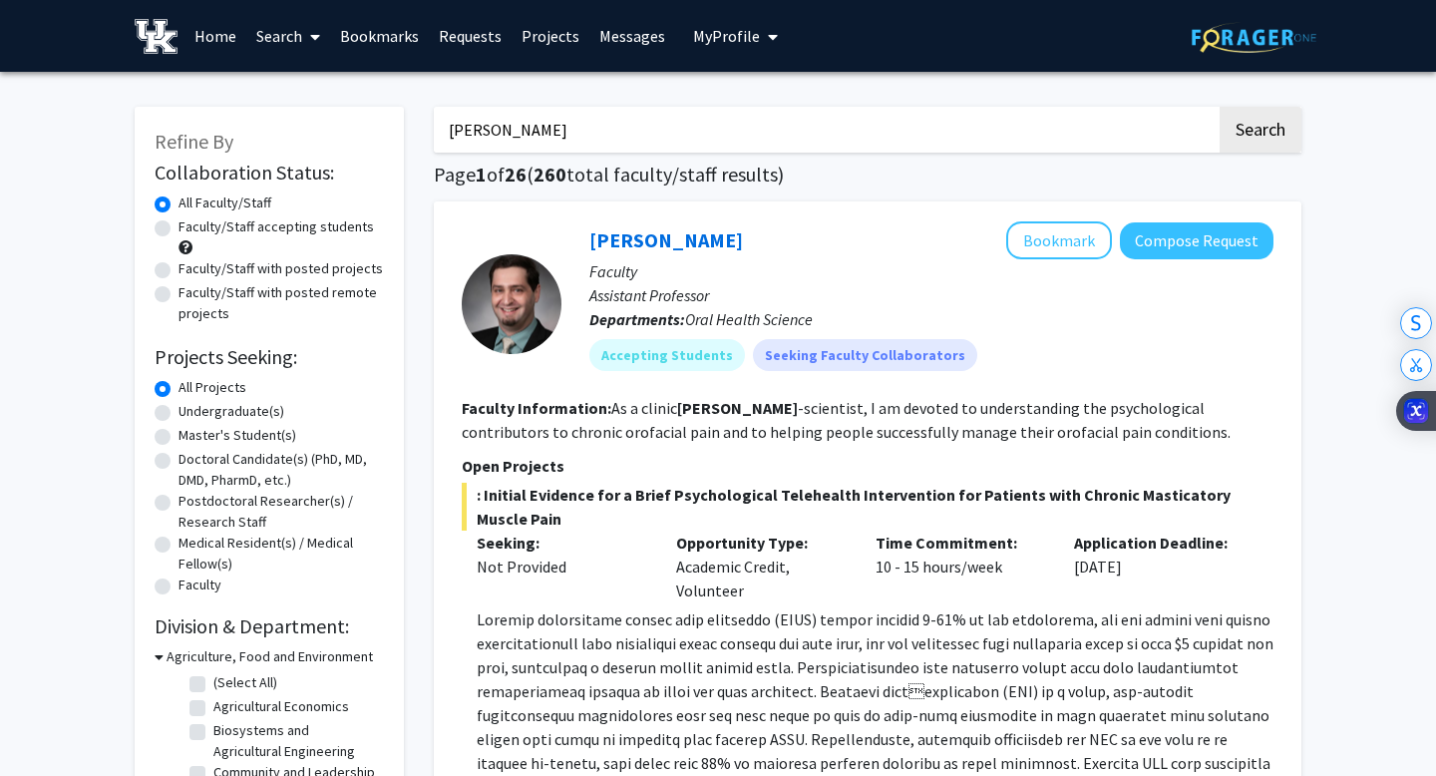
drag, startPoint x: 544, startPoint y: 131, endPoint x: 414, endPoint y: 126, distance: 130.7
click at [1114, 568] on div "Application Deadline: [DATE]" at bounding box center [1158, 566] width 199 height 72
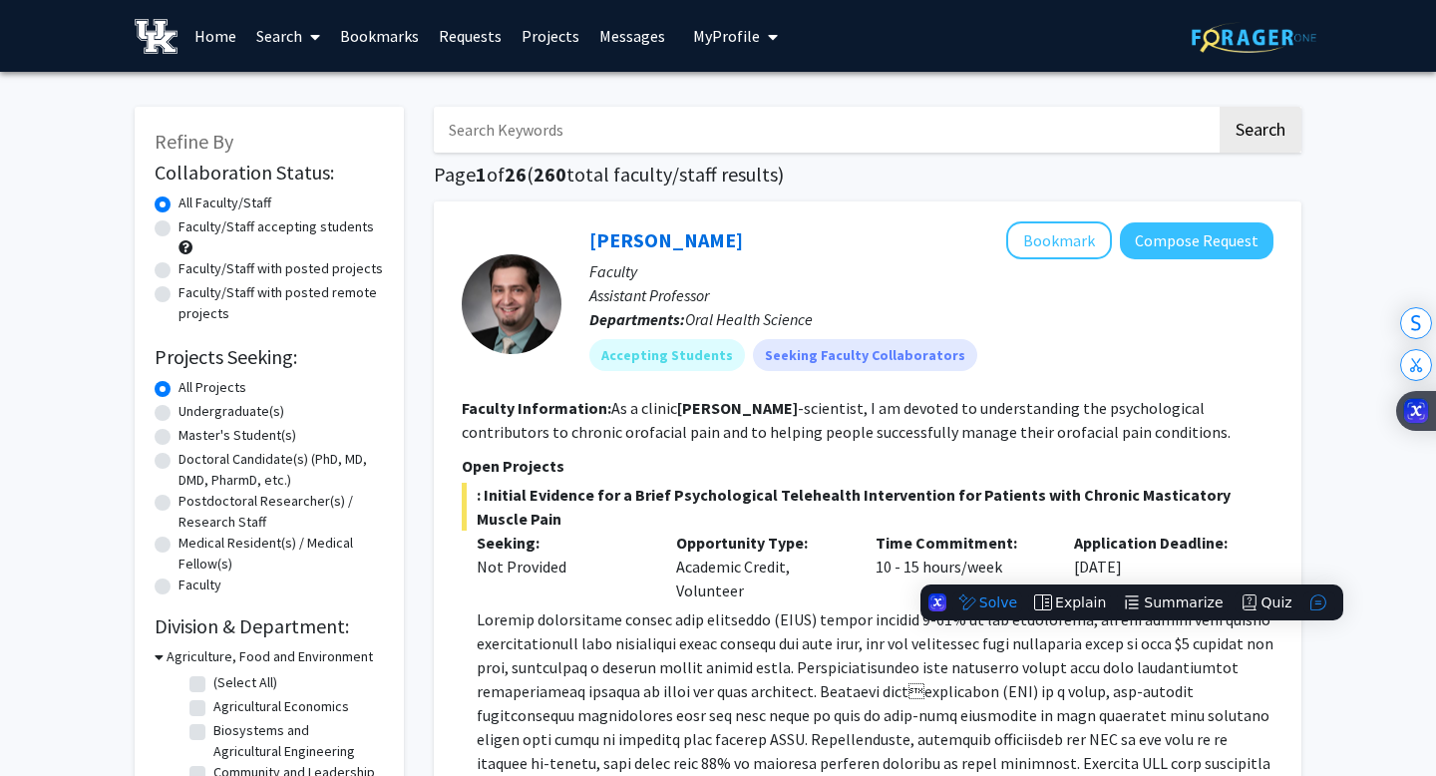
click at [1268, 488] on span ": Initial Evidence for a Brief Psychological Telehealth Intervention for Patien…" at bounding box center [867, 506] width 811 height 48
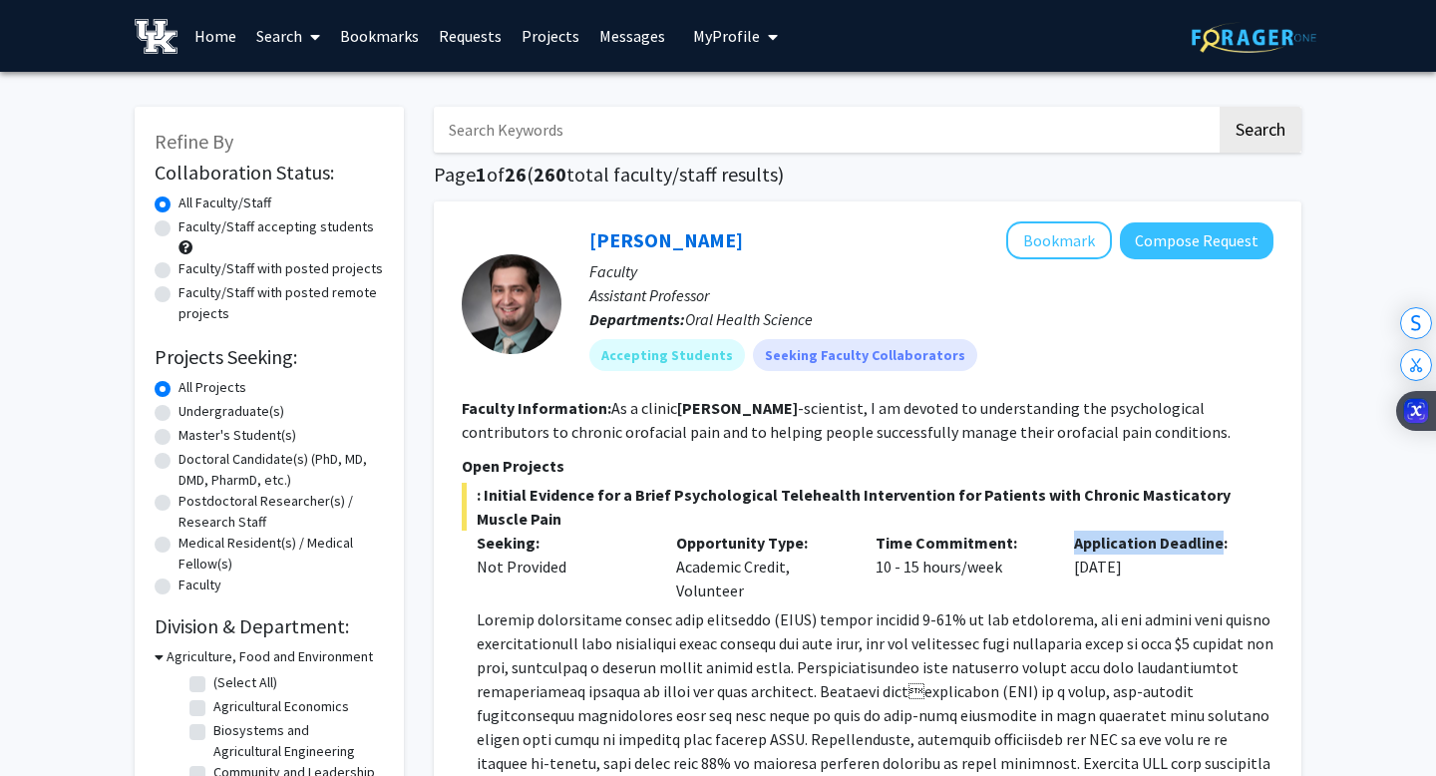
drag, startPoint x: 1218, startPoint y: 542, endPoint x: 1071, endPoint y: 541, distance: 147.5
click at [1071, 541] on div "Application Deadline: [DATE]" at bounding box center [1158, 566] width 199 height 72
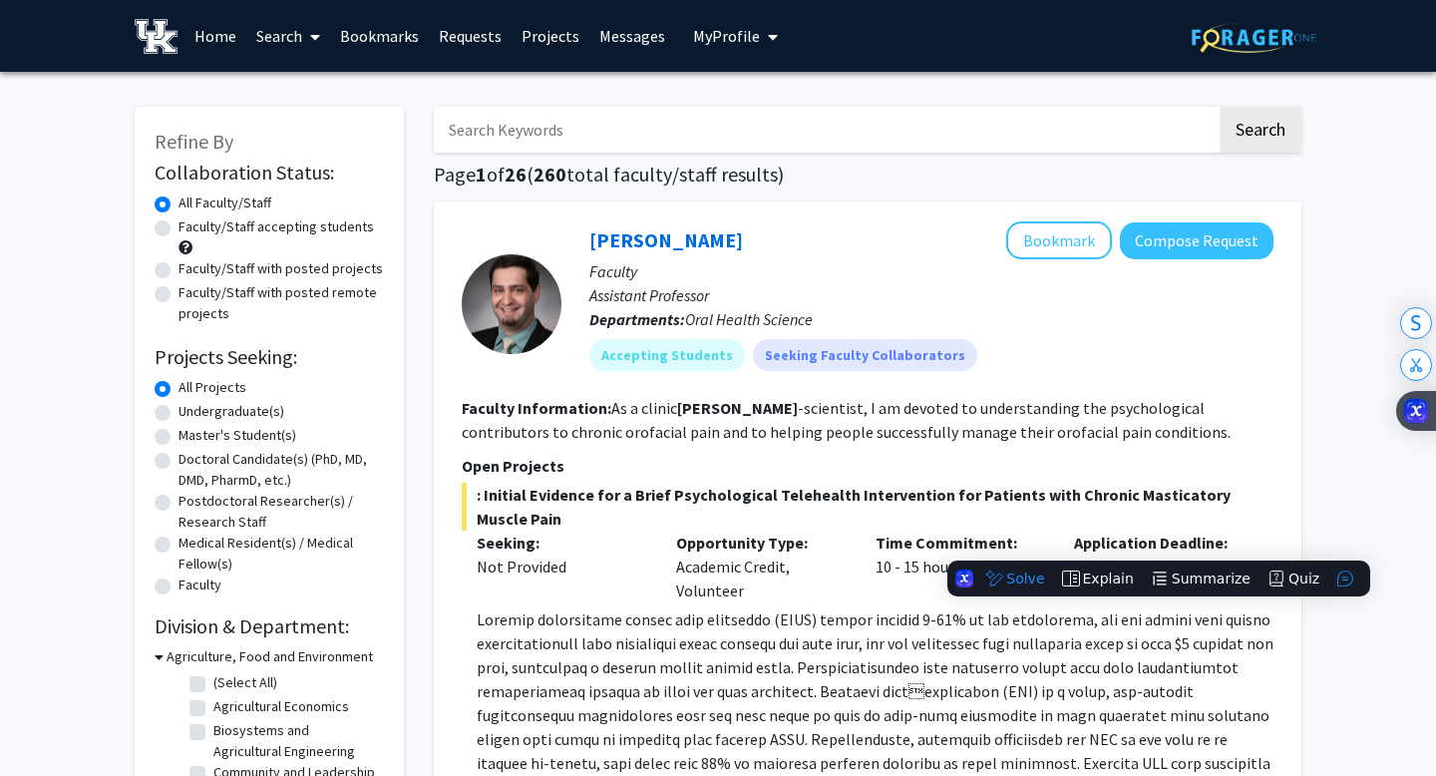
click at [1099, 326] on p "Departments: Oral Health Science" at bounding box center [931, 319] width 684 height 24
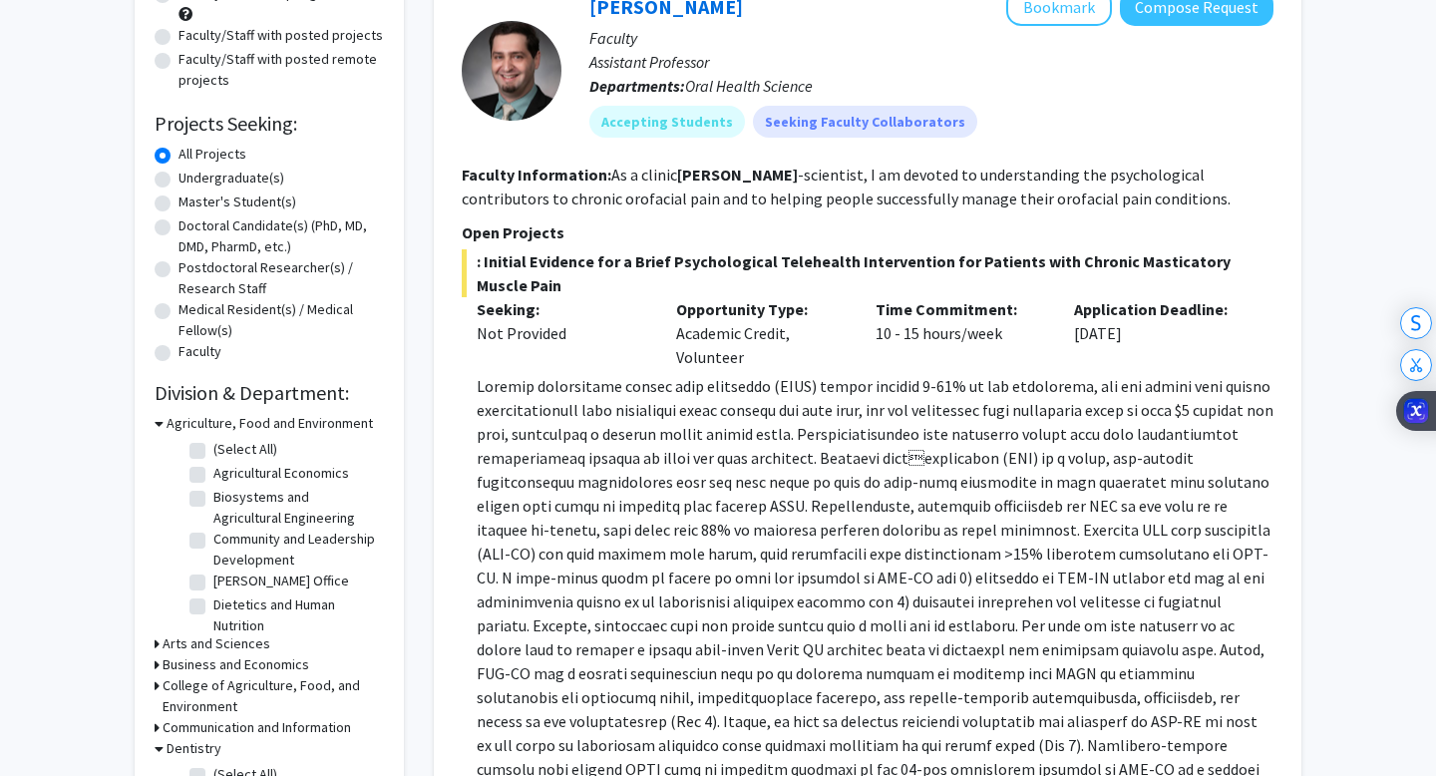
scroll to position [235, 0]
click at [990, 535] on p at bounding box center [875, 671] width 797 height 598
click at [993, 545] on p at bounding box center [875, 671] width 797 height 598
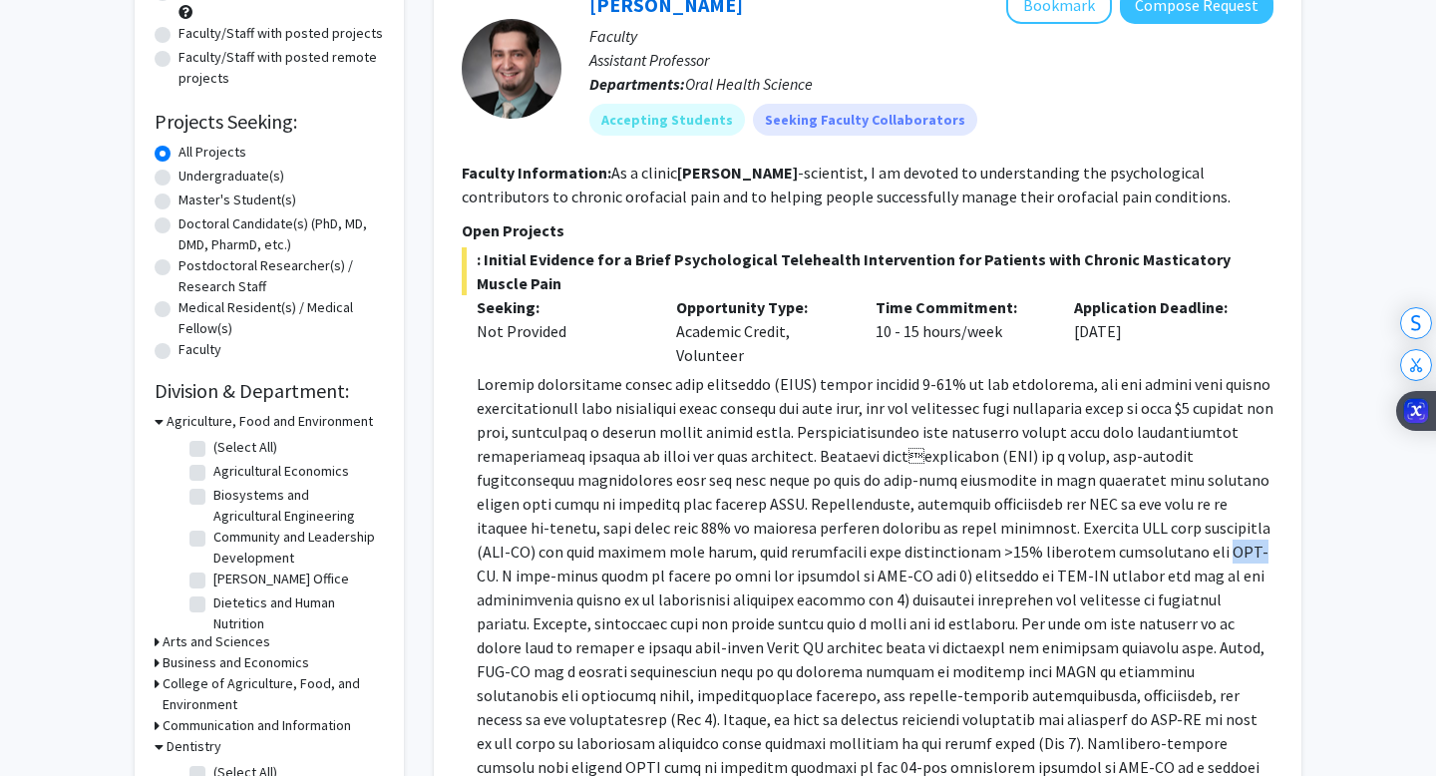
drag, startPoint x: 1112, startPoint y: 554, endPoint x: 1084, endPoint y: 550, distance: 28.2
click at [1083, 550] on p at bounding box center [875, 671] width 797 height 598
click at [1181, 486] on p at bounding box center [875, 671] width 797 height 598
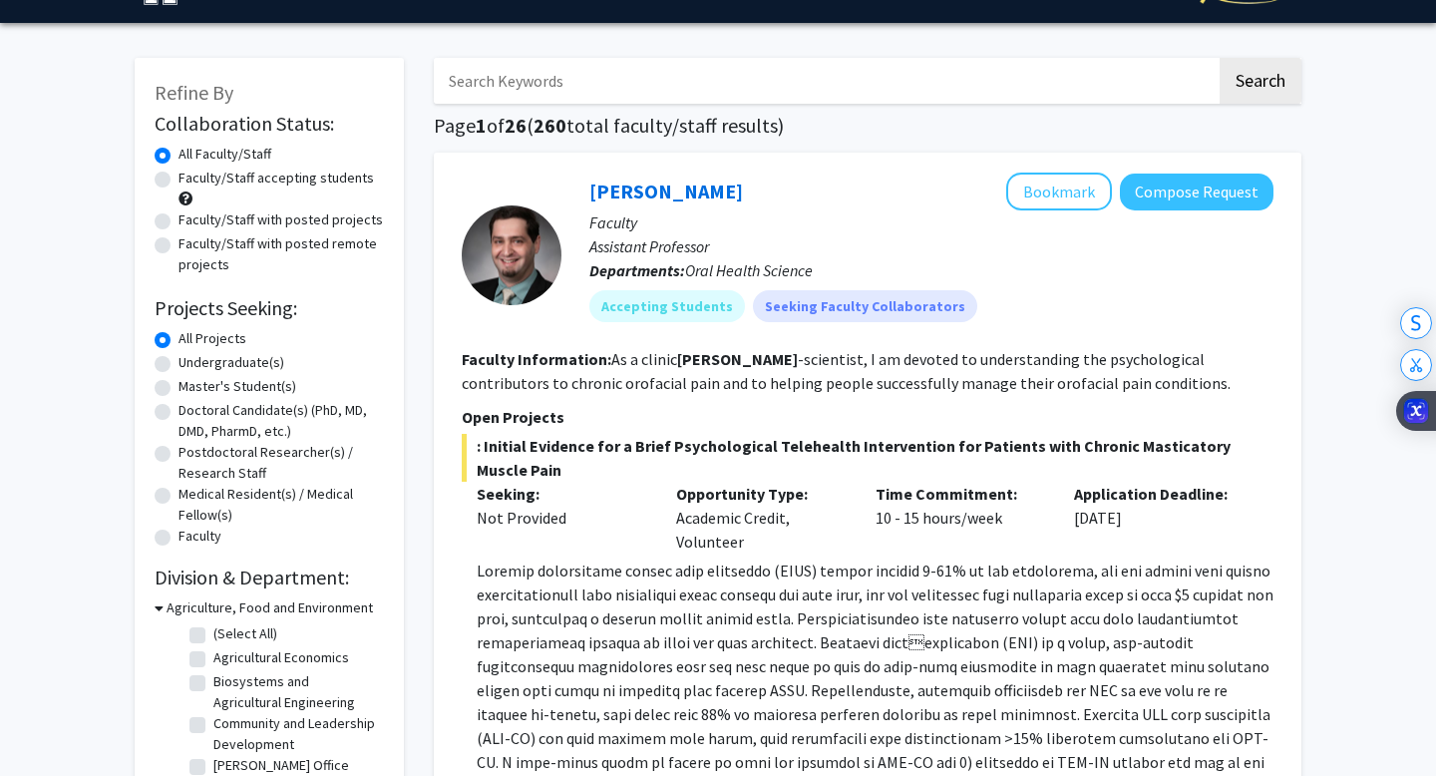
scroll to position [47, 0]
